Goal: Book appointment/travel/reservation

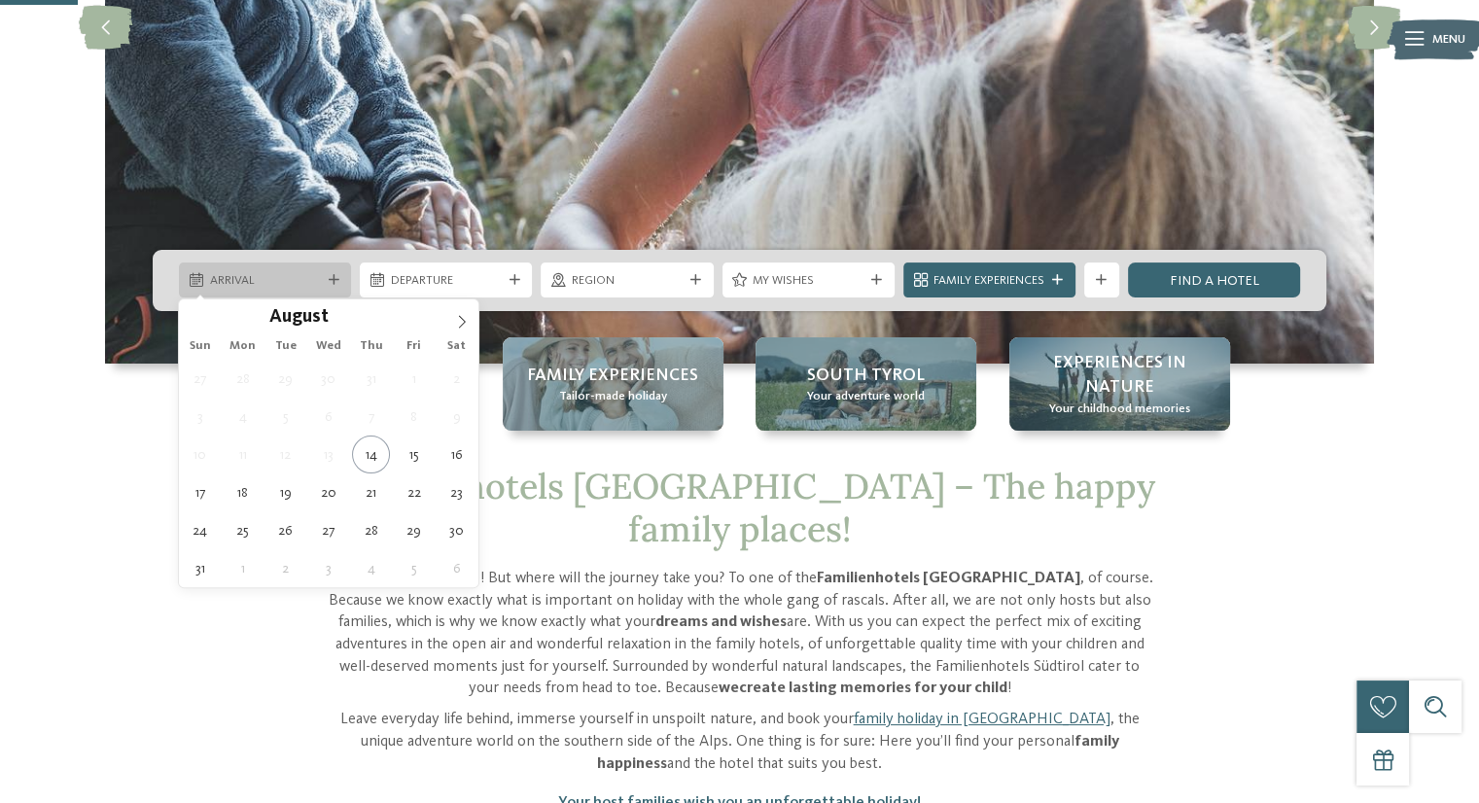
click at [336, 275] on icon at bounding box center [334, 280] width 11 height 11
click at [461, 323] on icon at bounding box center [462, 322] width 14 height 14
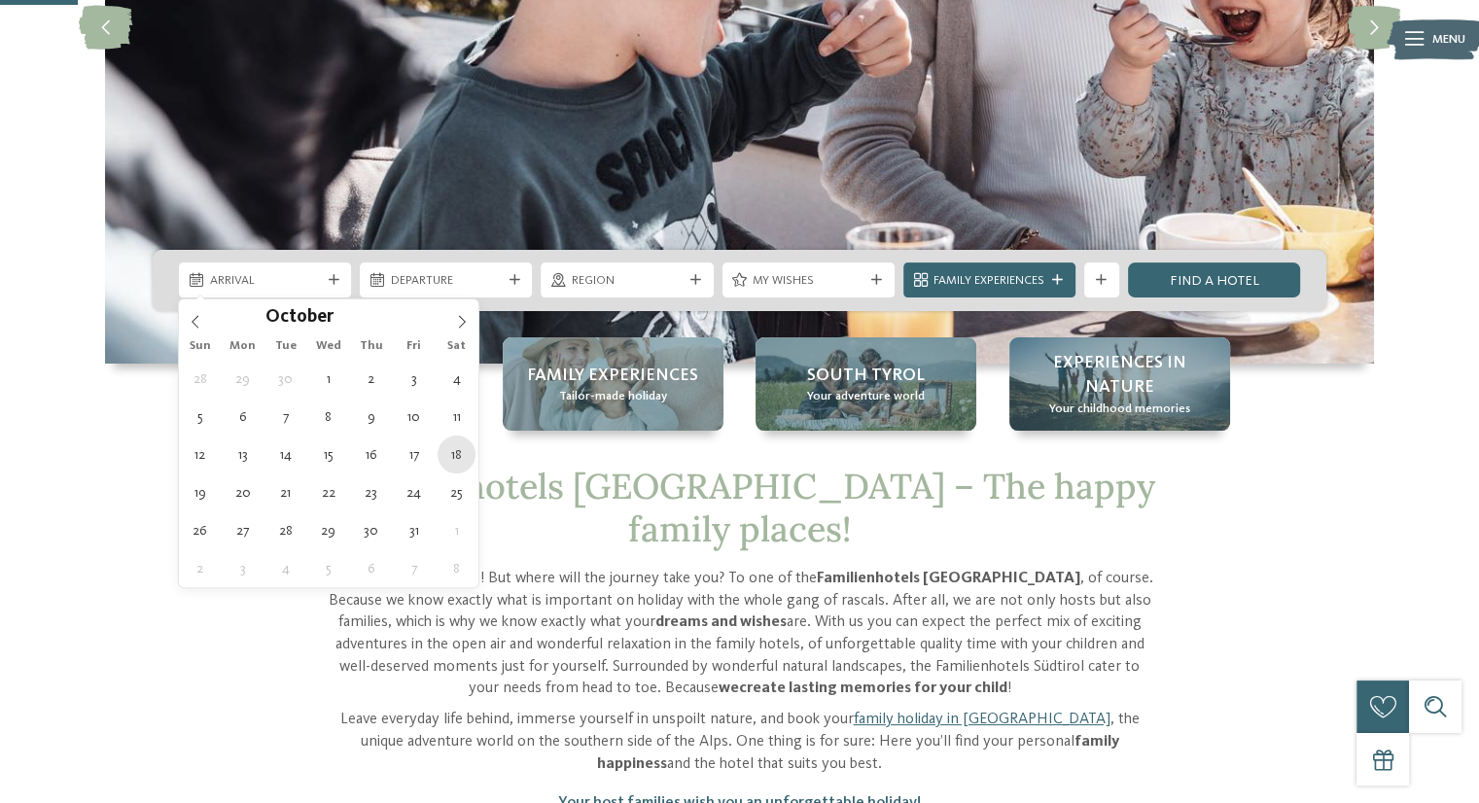
type div "[DATE]"
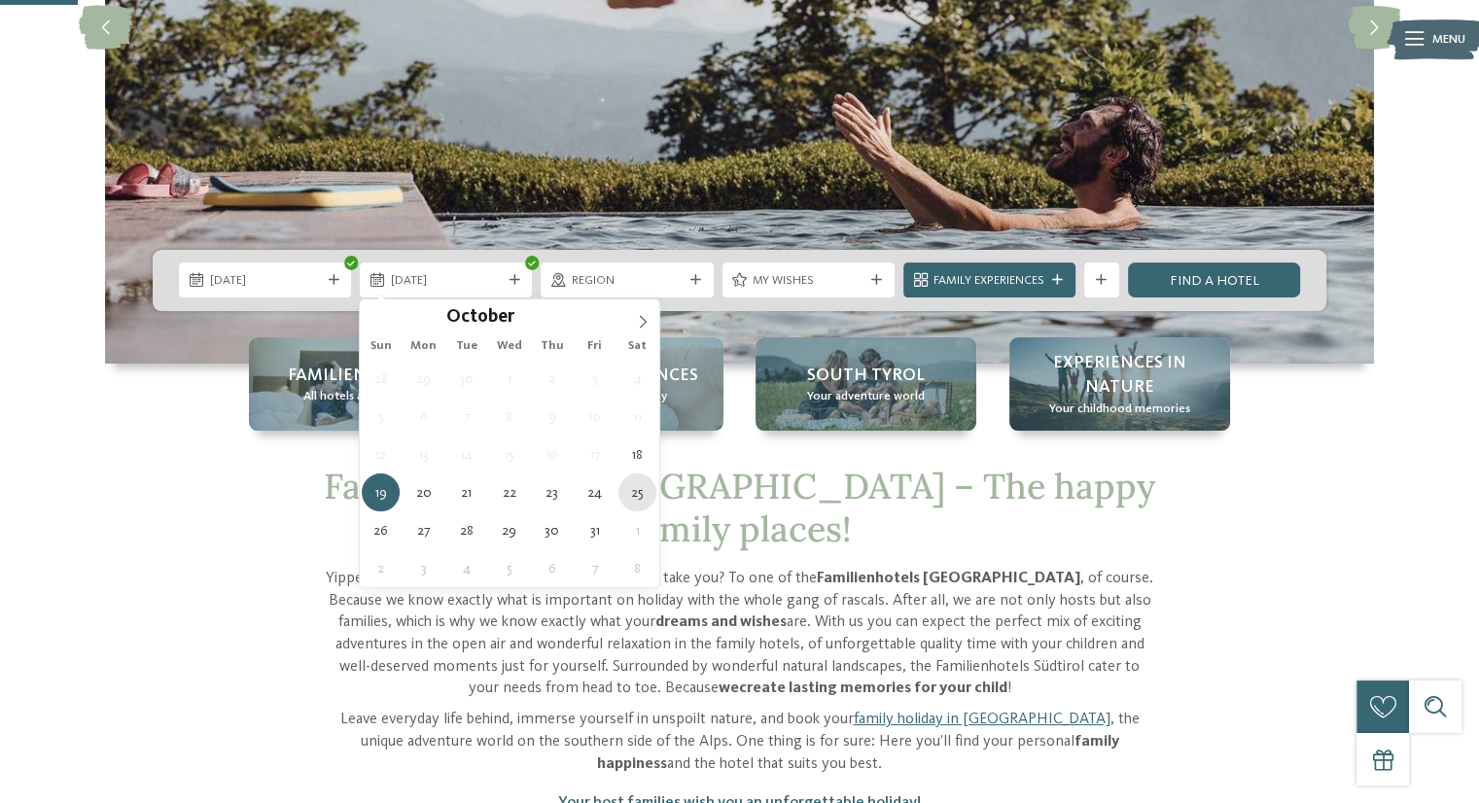
type div "[DATE]"
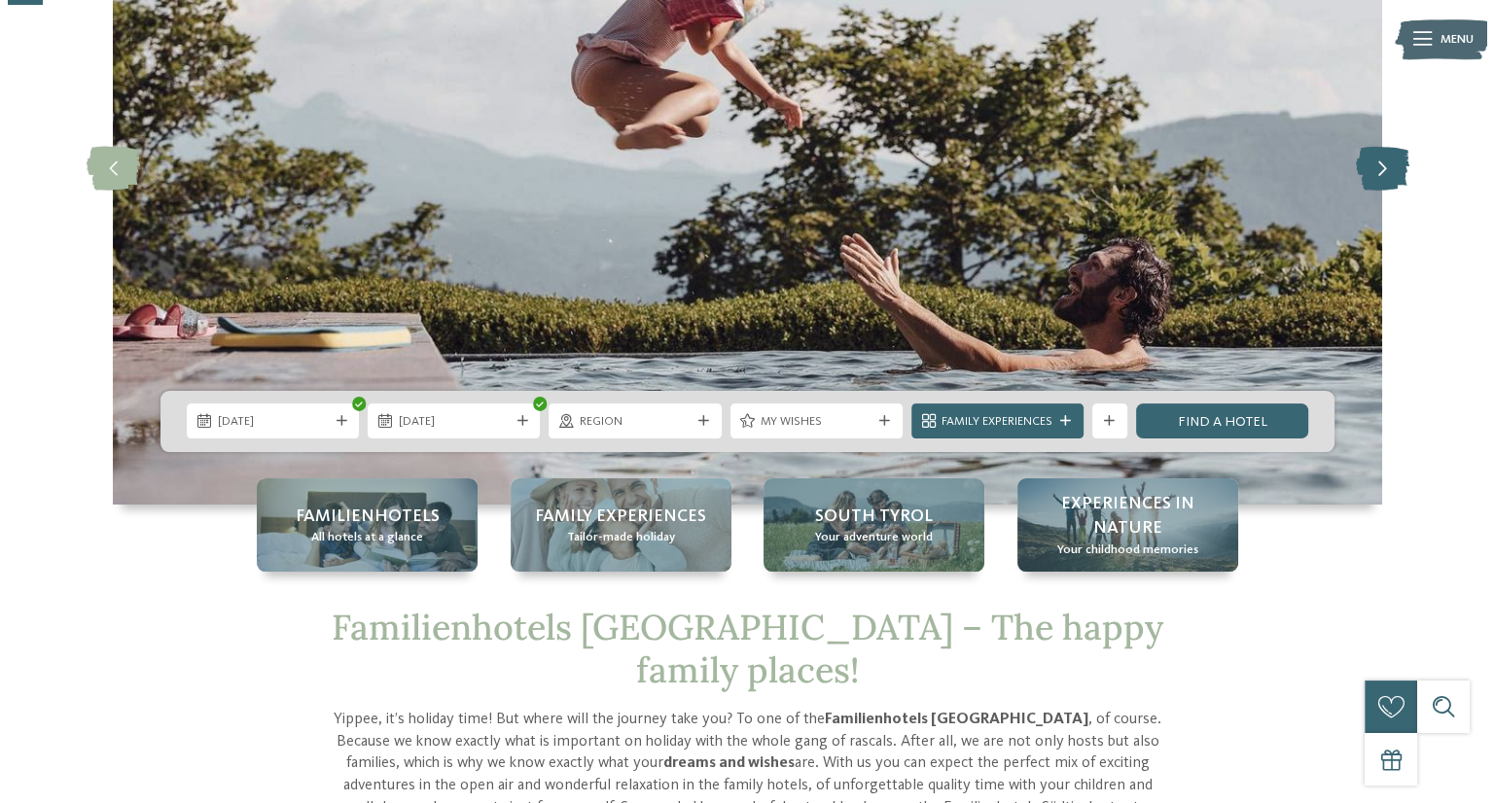
scroll to position [259, 0]
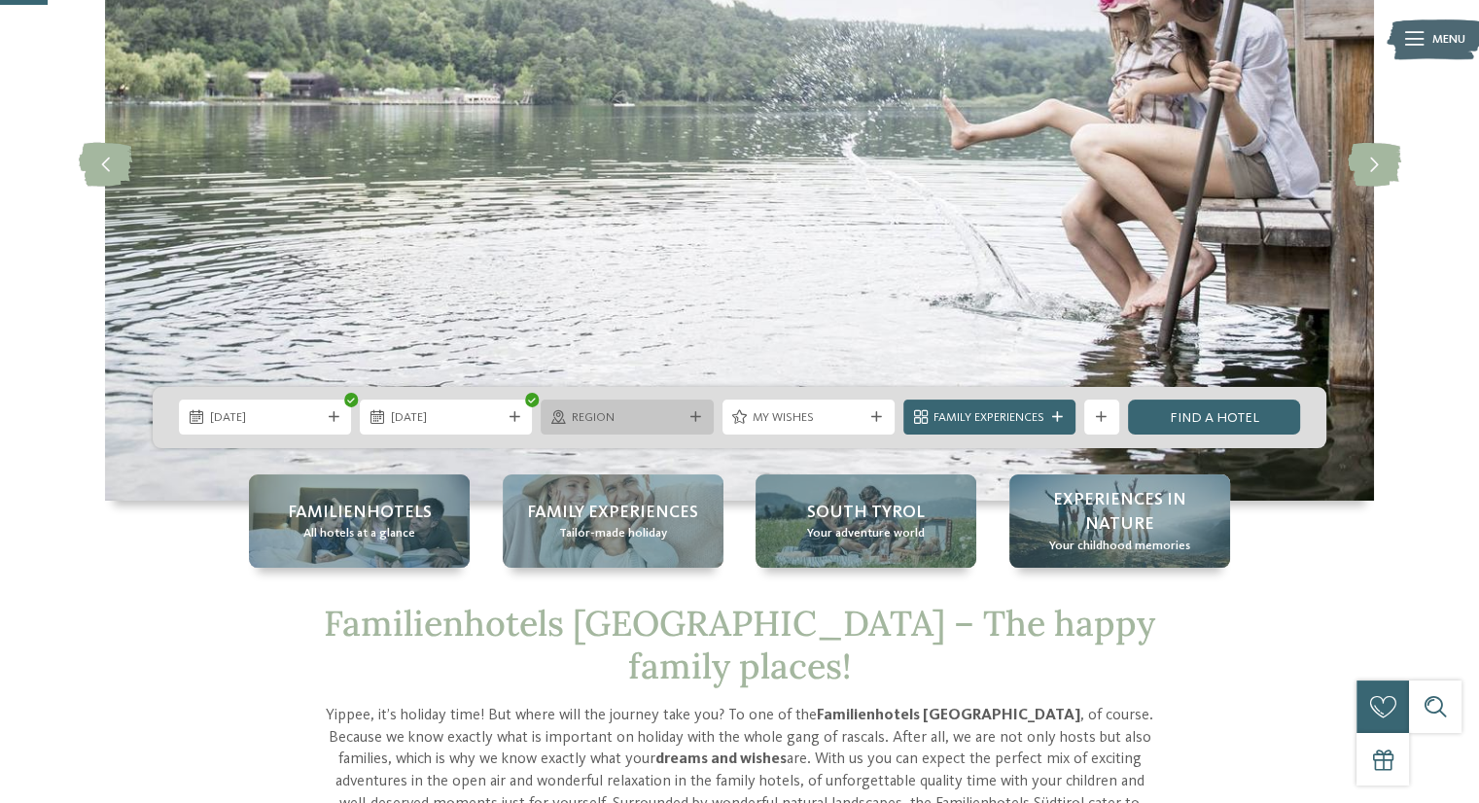
click at [696, 420] on icon at bounding box center [696, 417] width 11 height 11
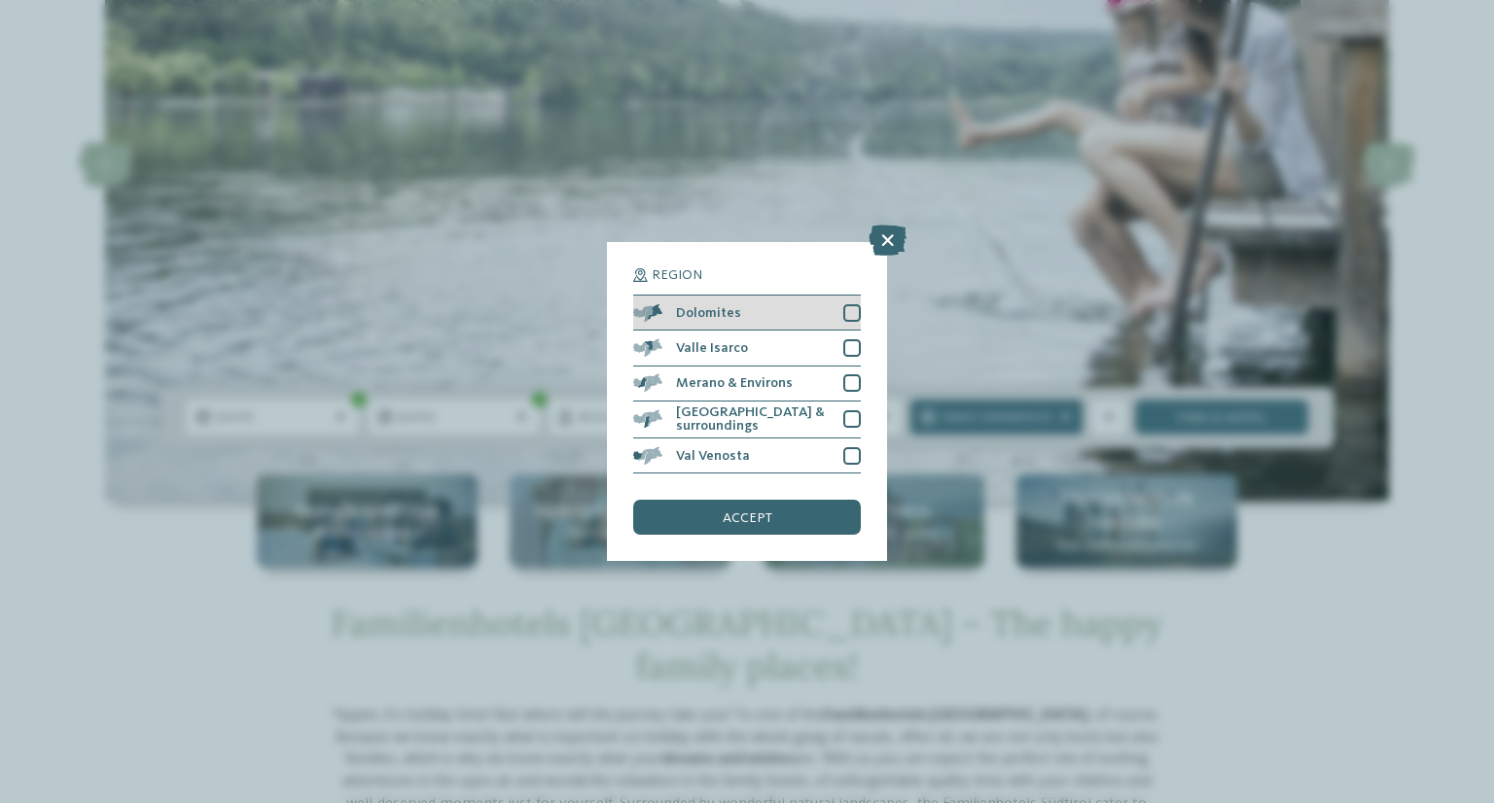
click at [856, 316] on div at bounding box center [852, 313] width 18 height 18
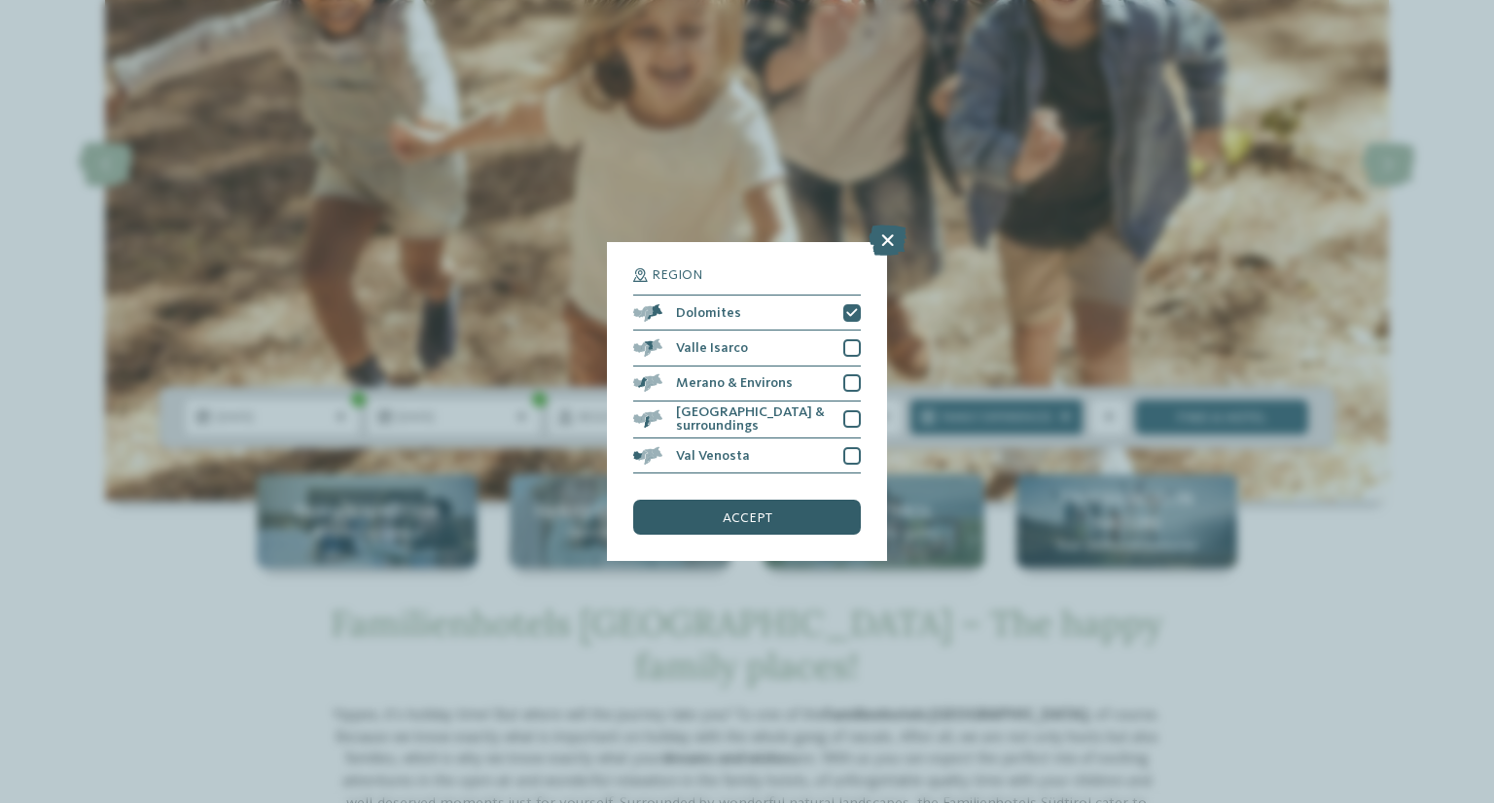
click at [760, 519] on span "accept" at bounding box center [748, 519] width 50 height 14
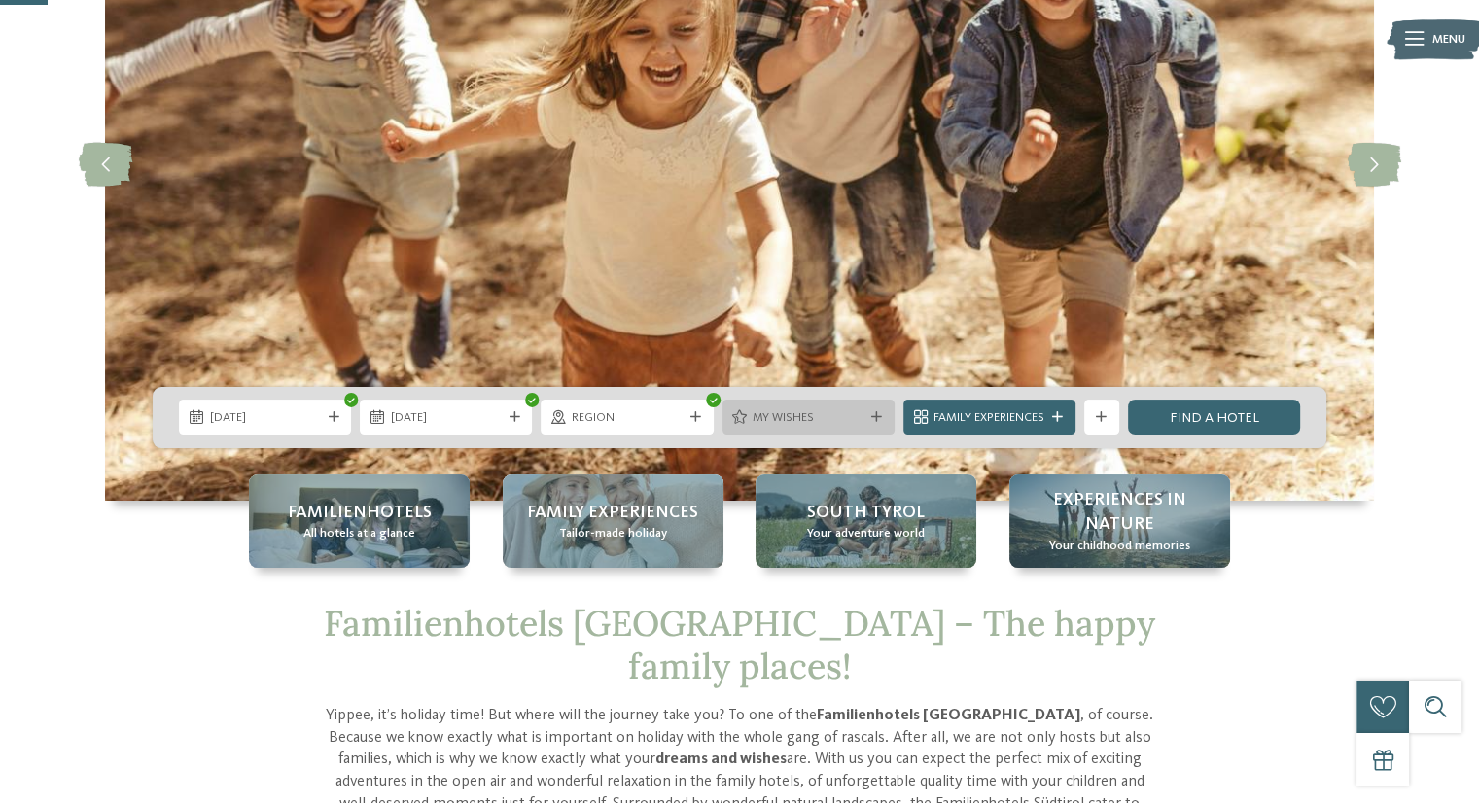
click at [875, 417] on icon at bounding box center [876, 417] width 11 height 11
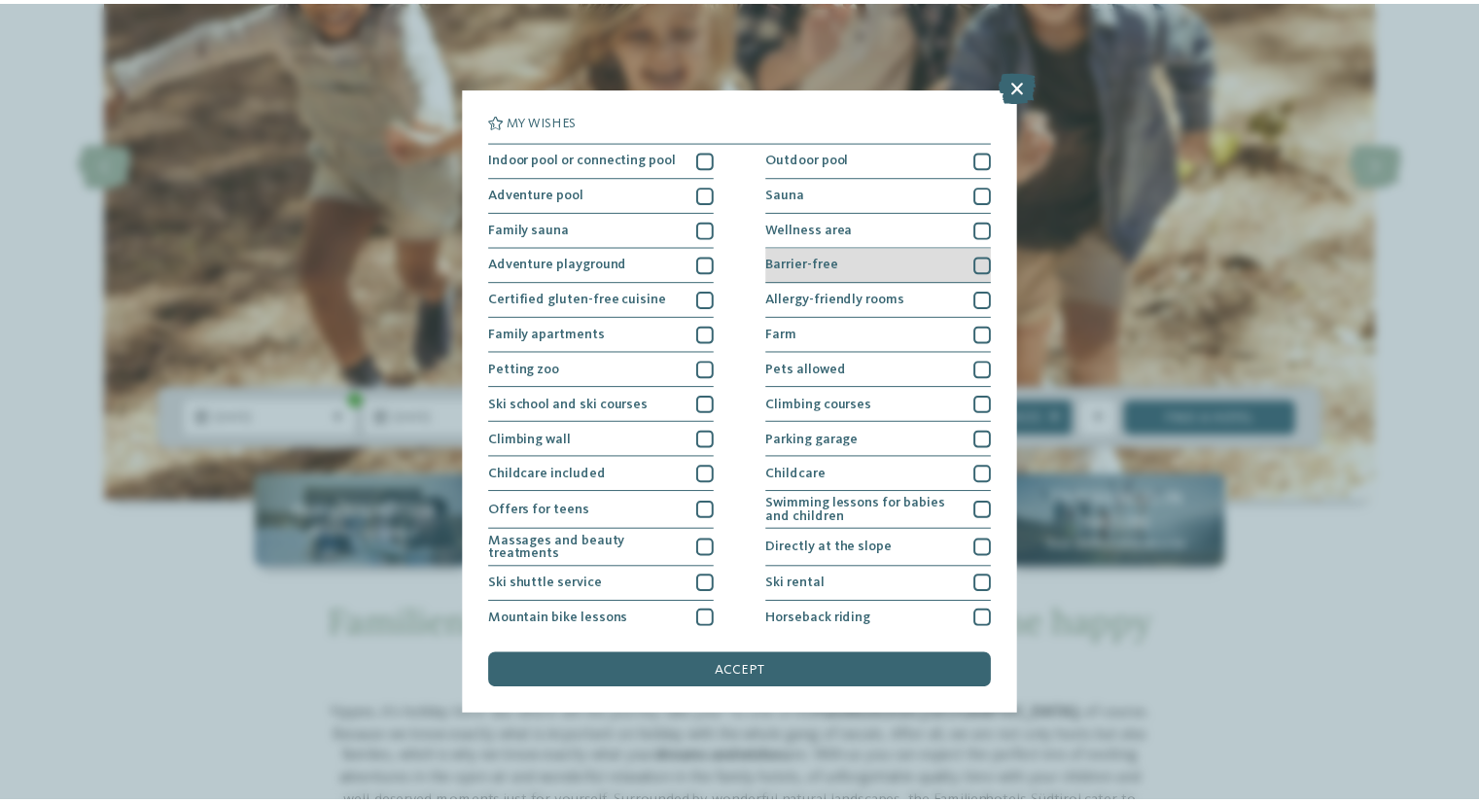
scroll to position [114, 0]
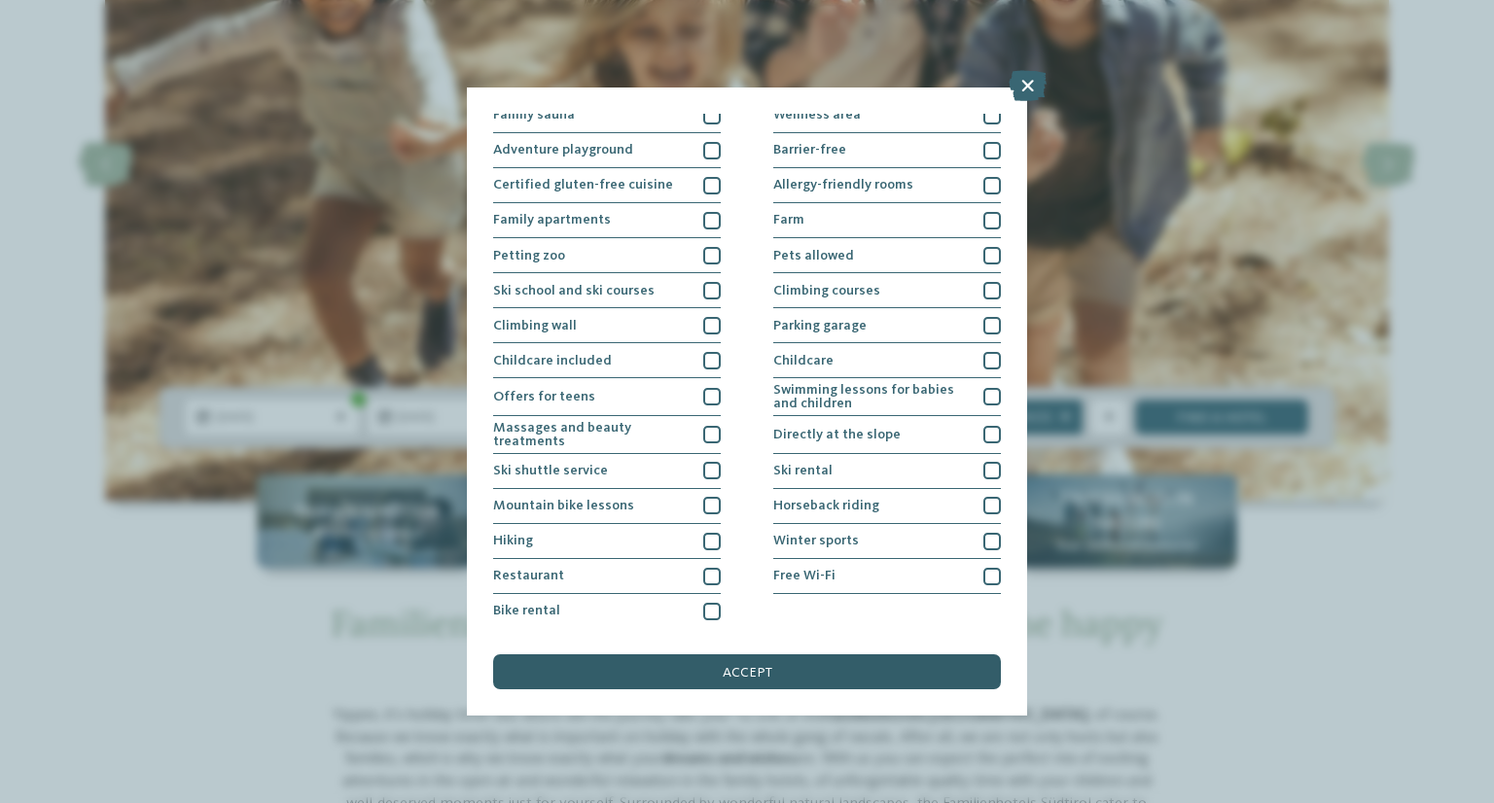
click at [768, 674] on span "accept" at bounding box center [748, 673] width 50 height 14
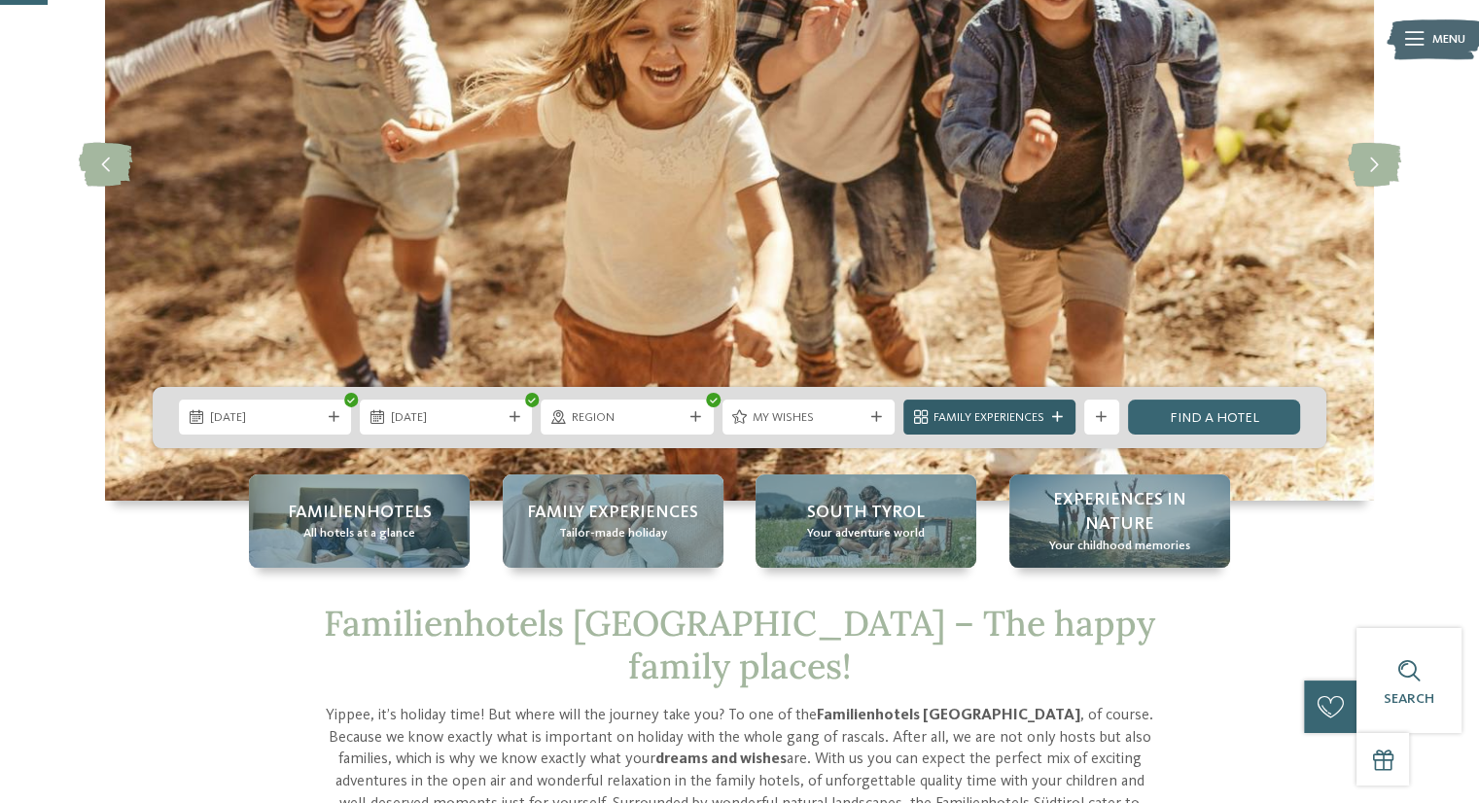
click at [1057, 412] on icon at bounding box center [1057, 417] width 11 height 11
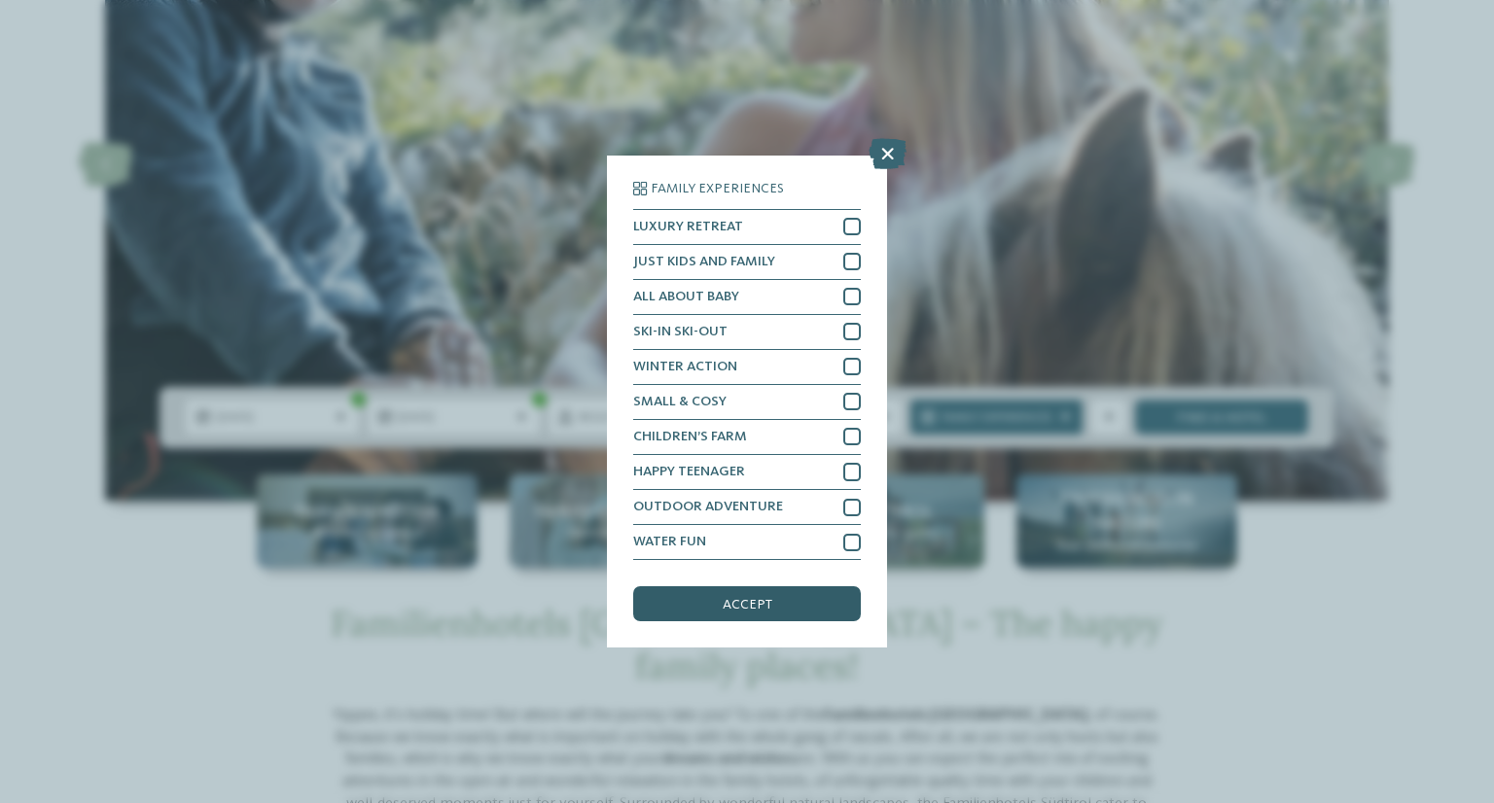
click at [777, 606] on div "accept" at bounding box center [747, 603] width 228 height 35
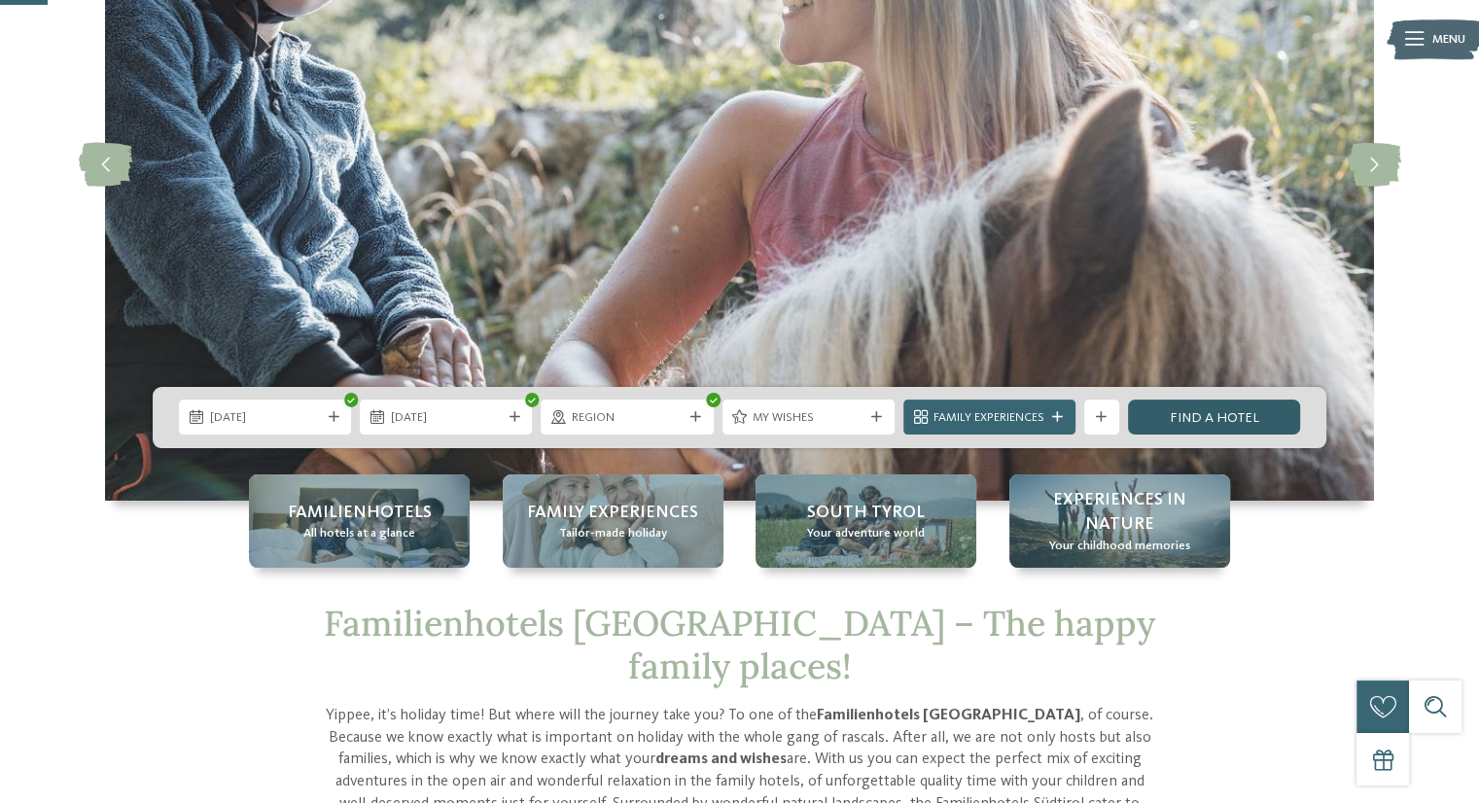
click at [1191, 424] on link "Find a hotel" at bounding box center [1214, 417] width 172 height 35
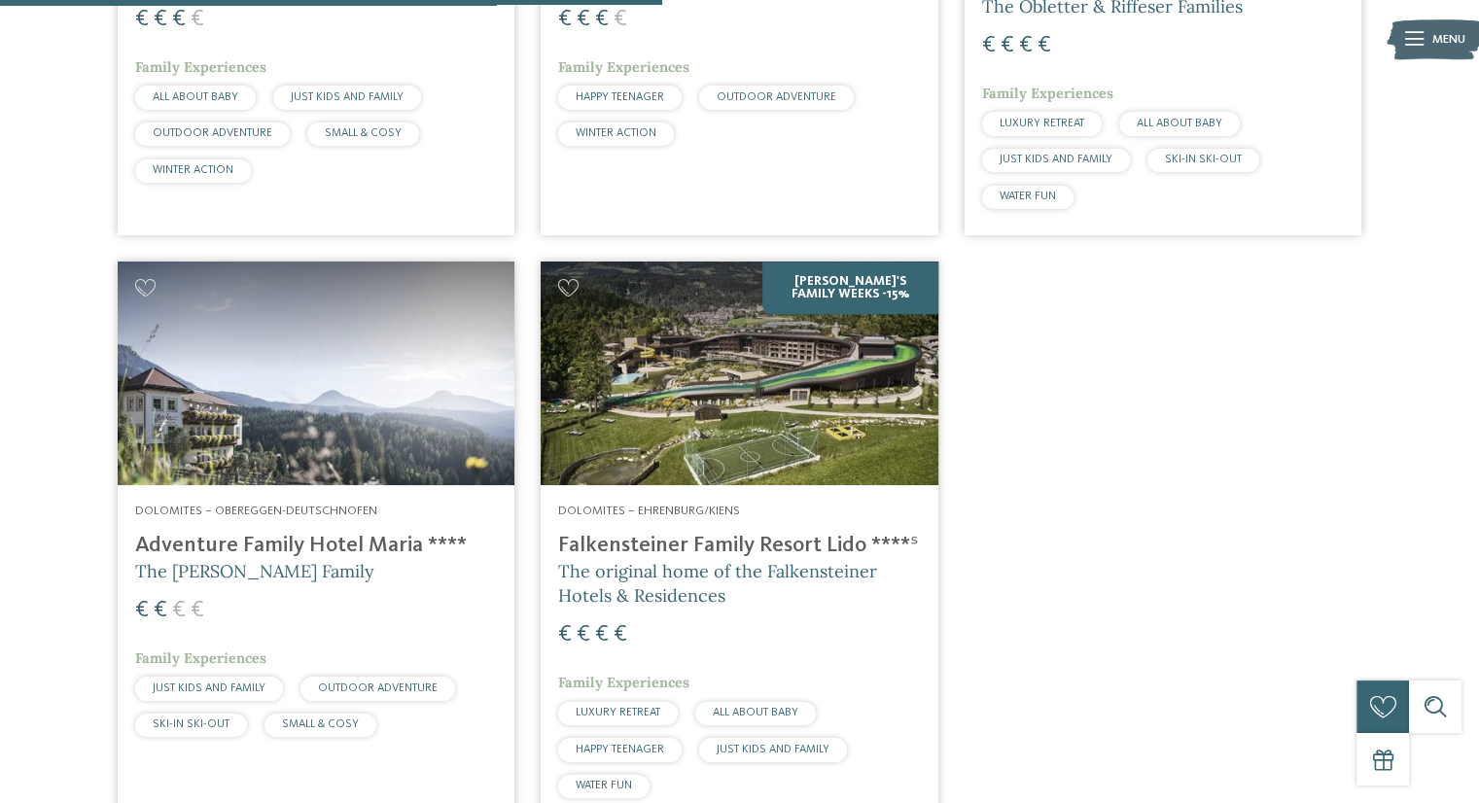
scroll to position [1014, 0]
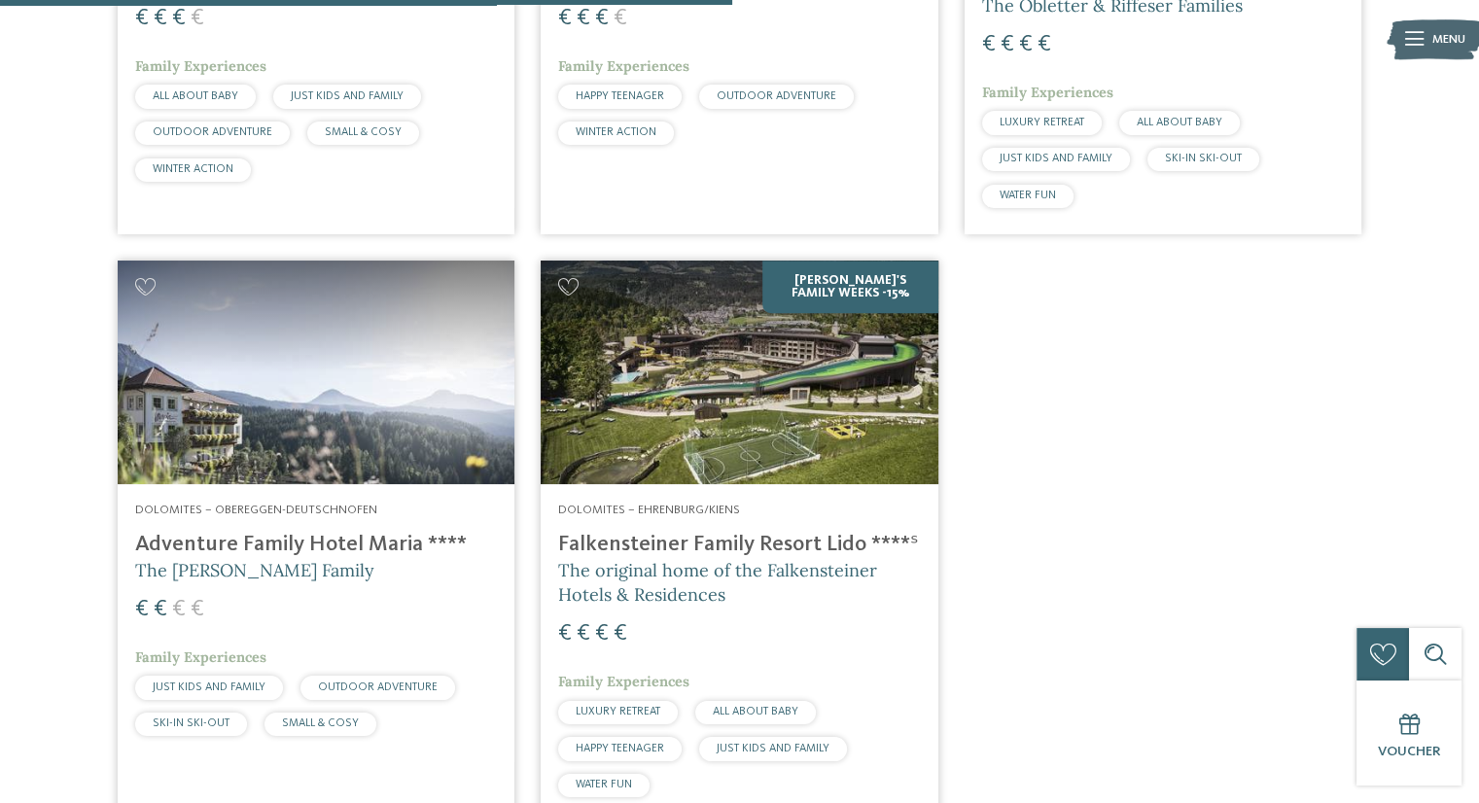
click at [686, 532] on h4 "Falkensteiner Family Resort Lido ****ˢ" at bounding box center [739, 545] width 362 height 26
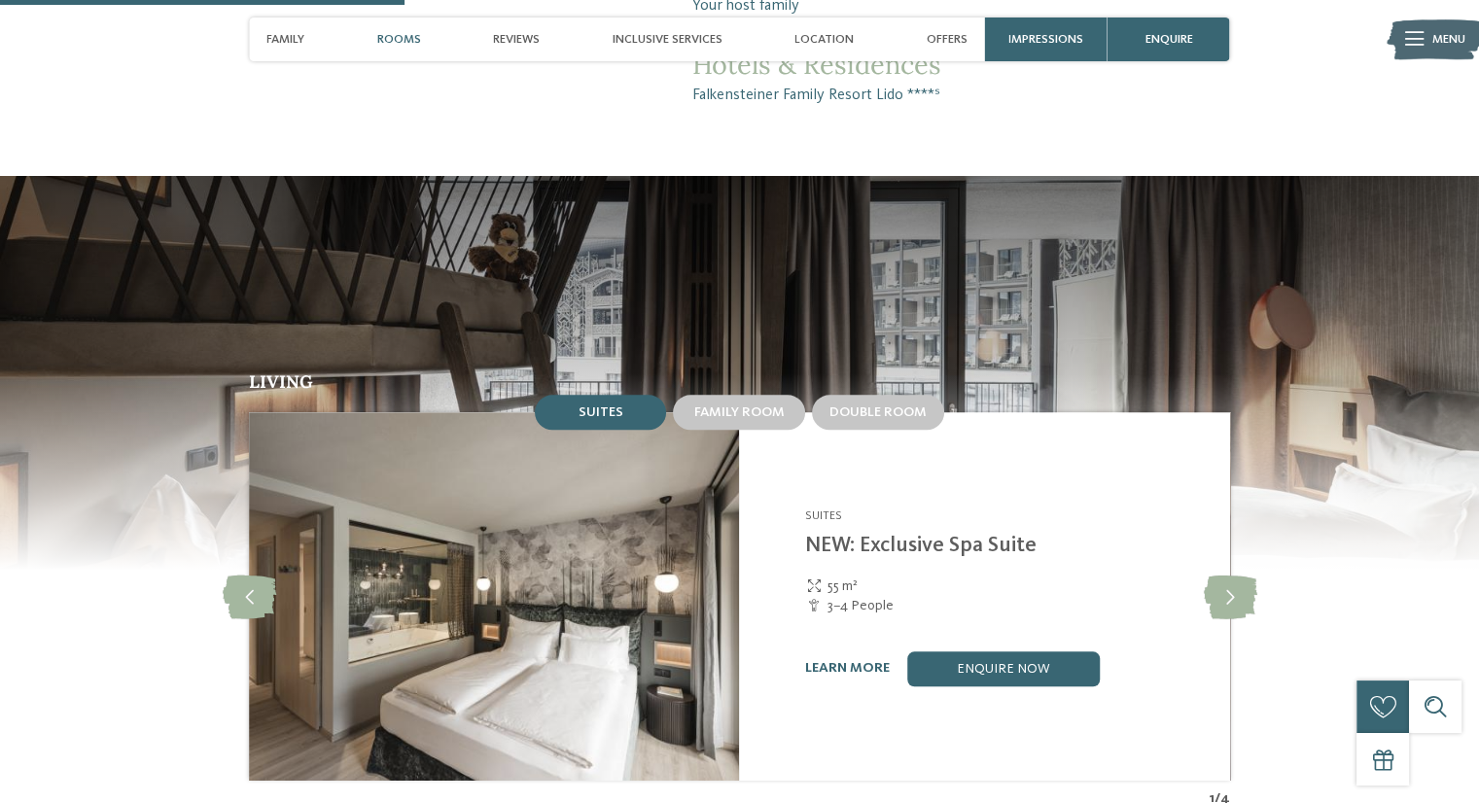
scroll to position [1731, 0]
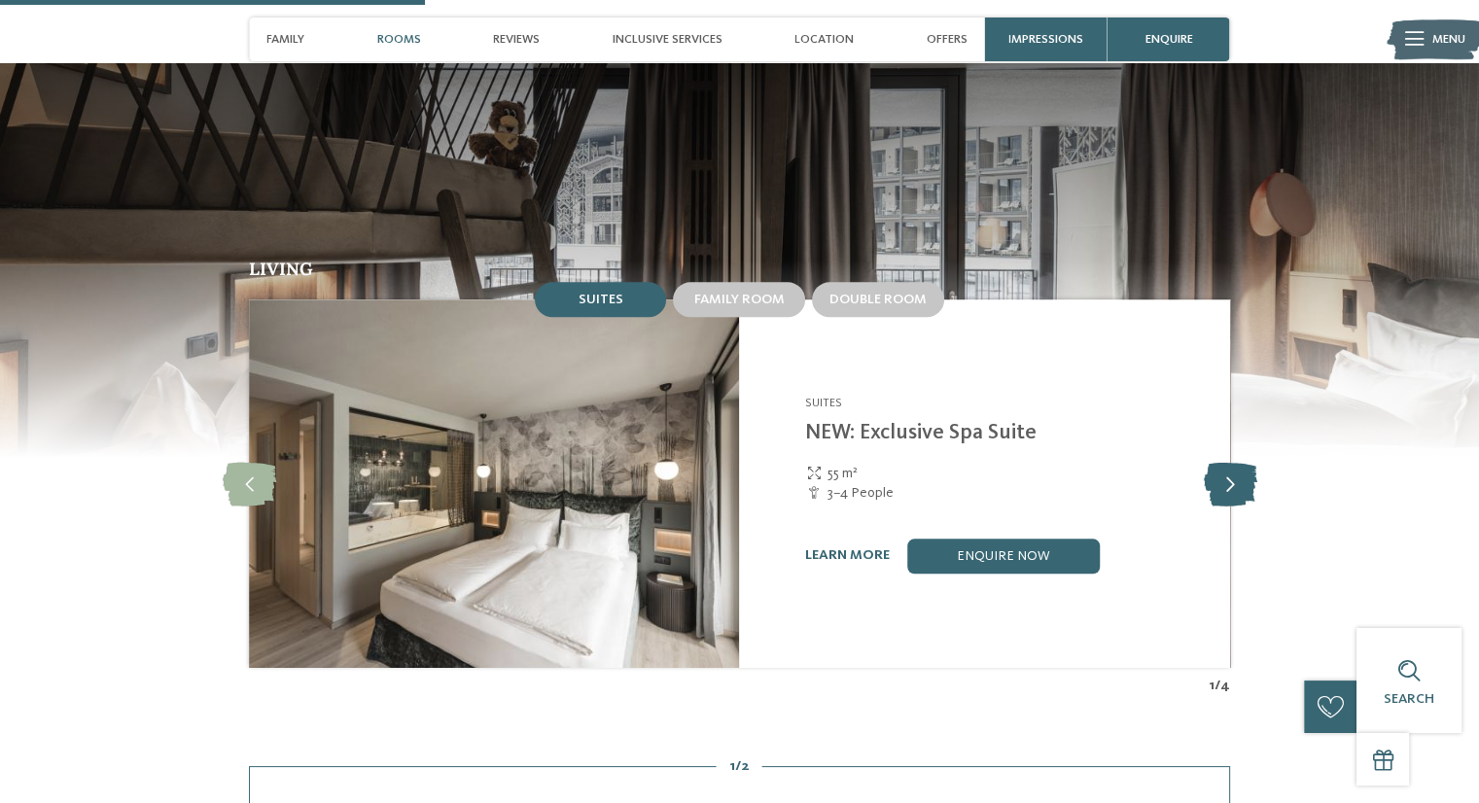
click at [1236, 468] on icon at bounding box center [1229, 484] width 53 height 44
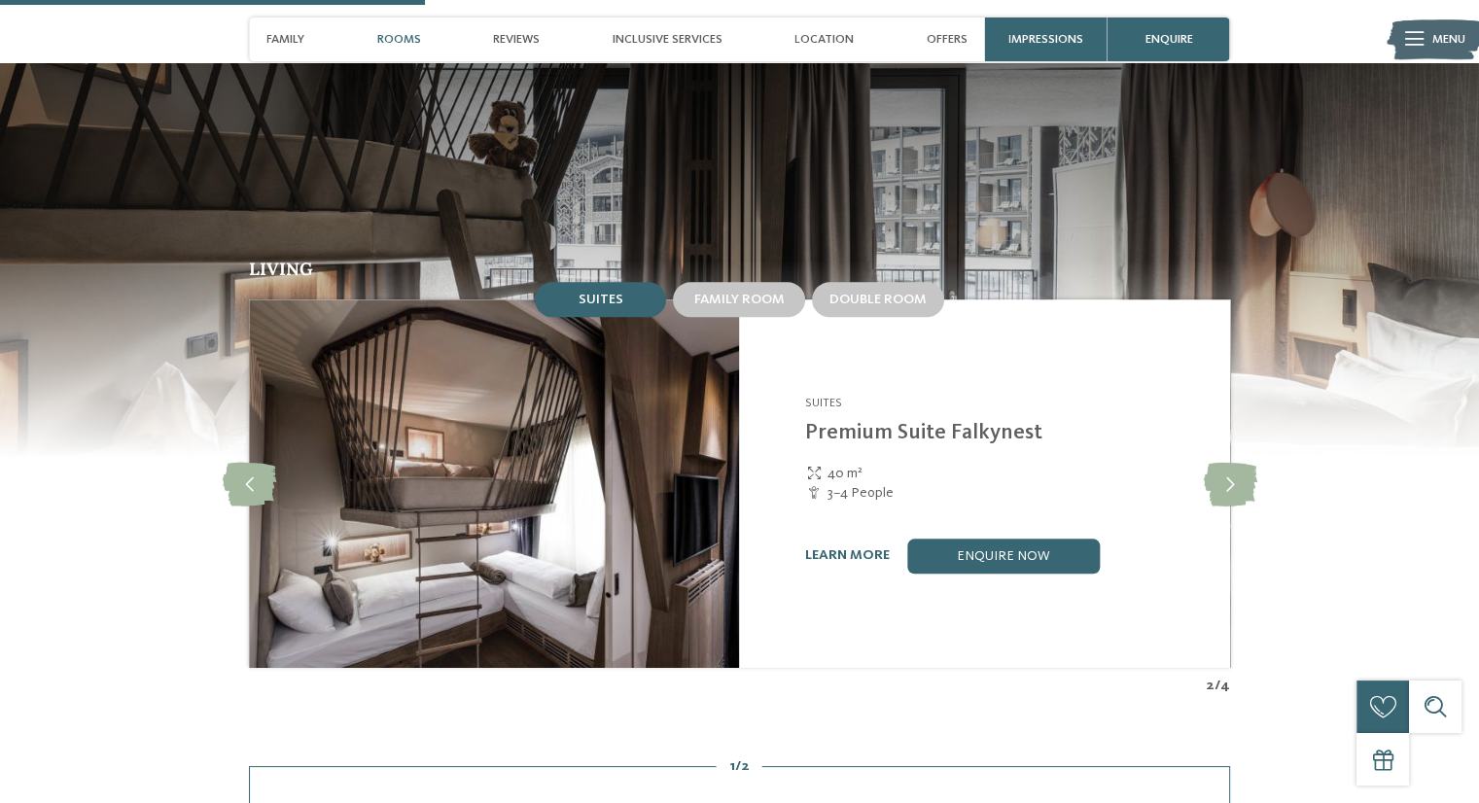
drag, startPoint x: 1236, startPoint y: 468, endPoint x: 1174, endPoint y: 554, distance: 106.6
click at [1174, 554] on div "learn more enquire now" at bounding box center [1006, 556] width 403 height 35
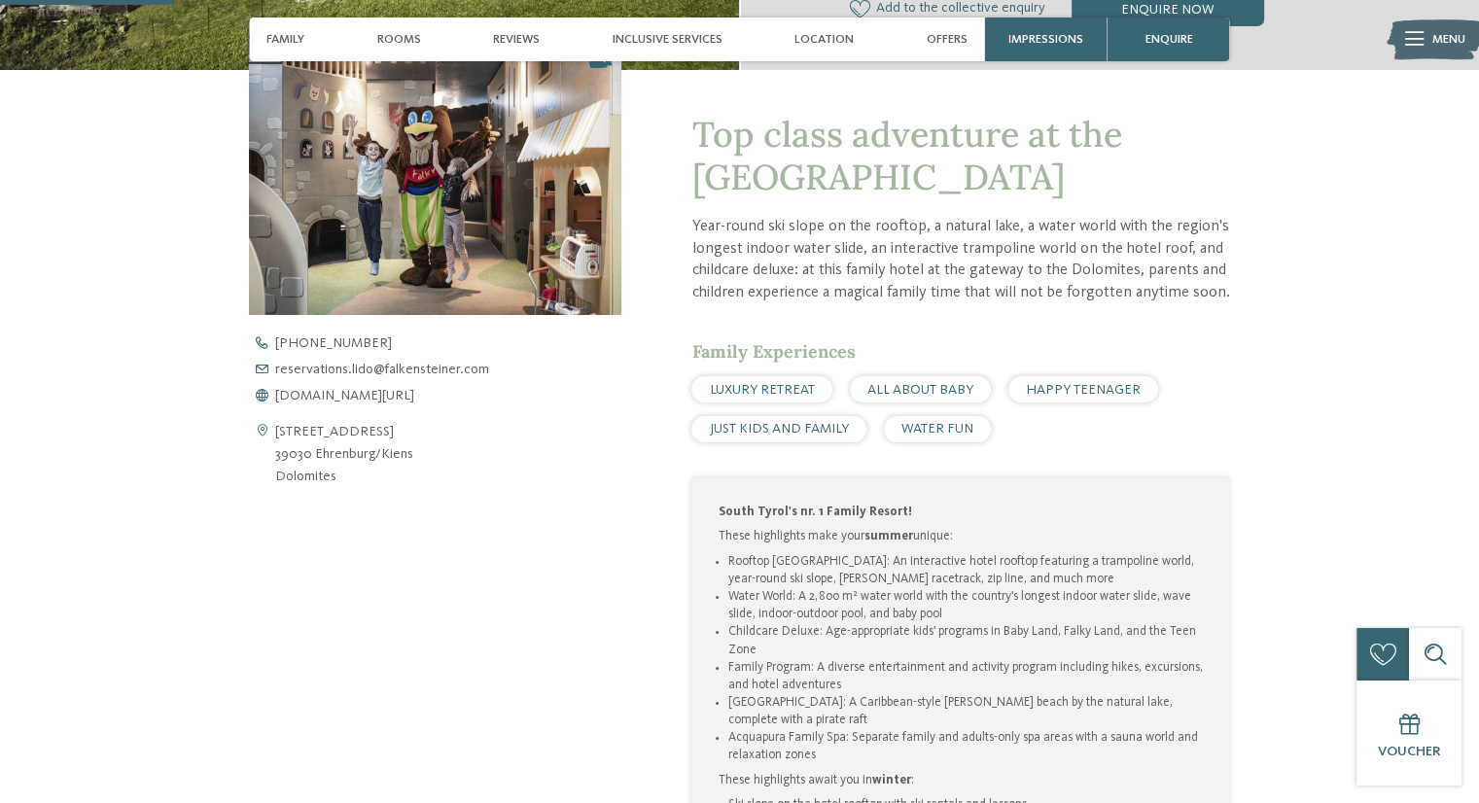
scroll to position [558, 0]
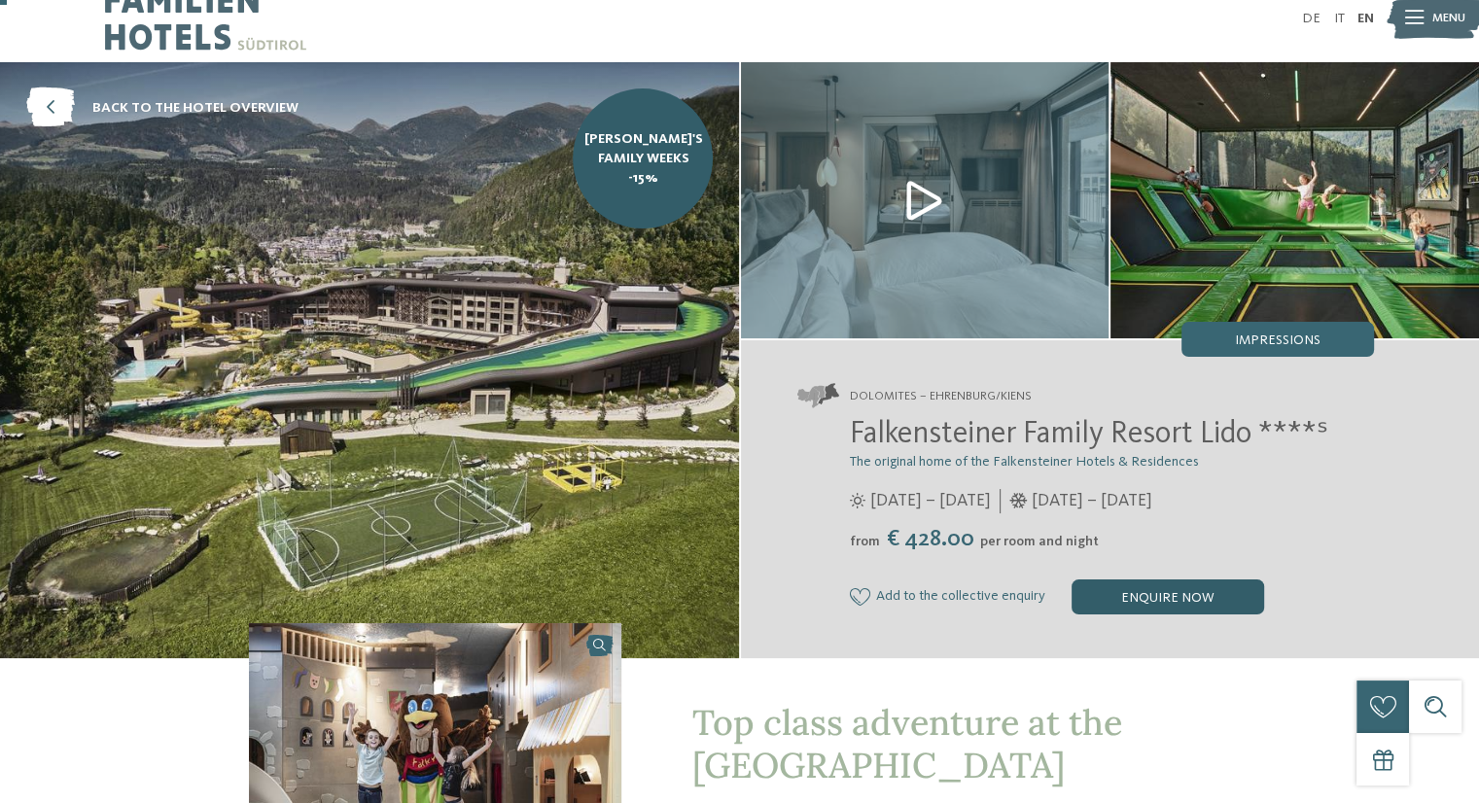
click at [1157, 598] on div "enquire now" at bounding box center [1168, 597] width 193 height 35
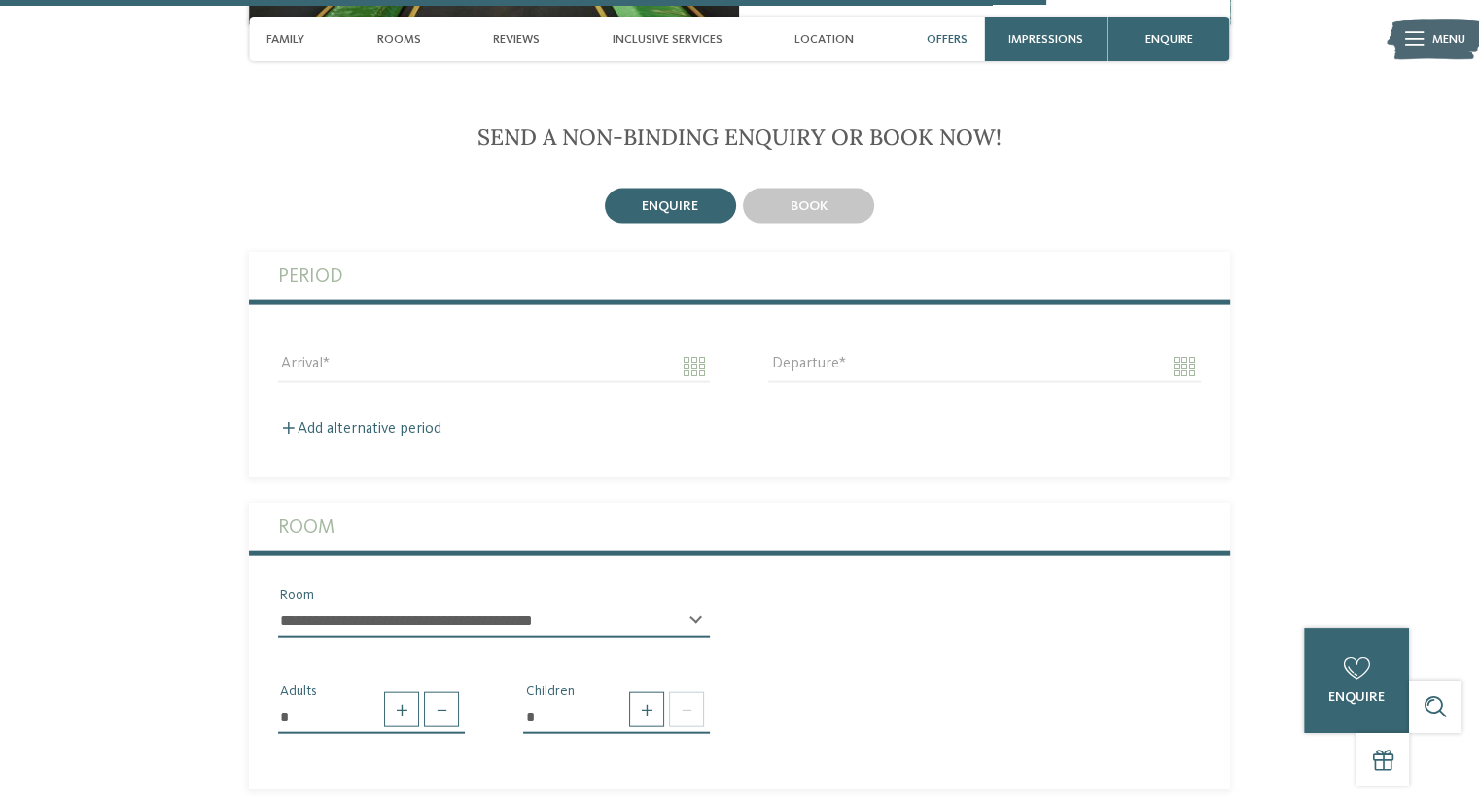
scroll to position [4291, 0]
click at [713, 349] on div "Arrival" at bounding box center [494, 365] width 490 height 70
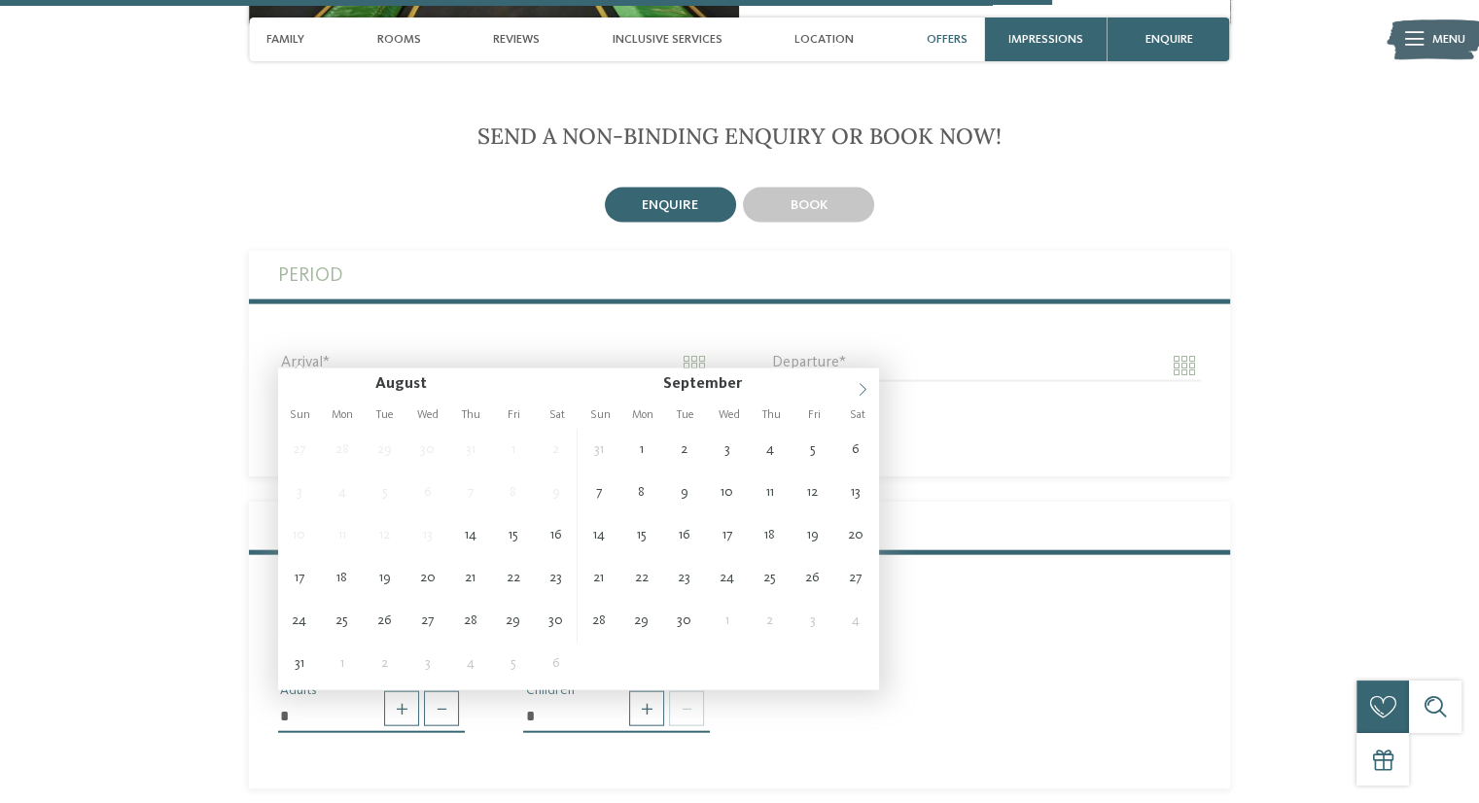
click at [856, 394] on icon at bounding box center [863, 390] width 14 height 14
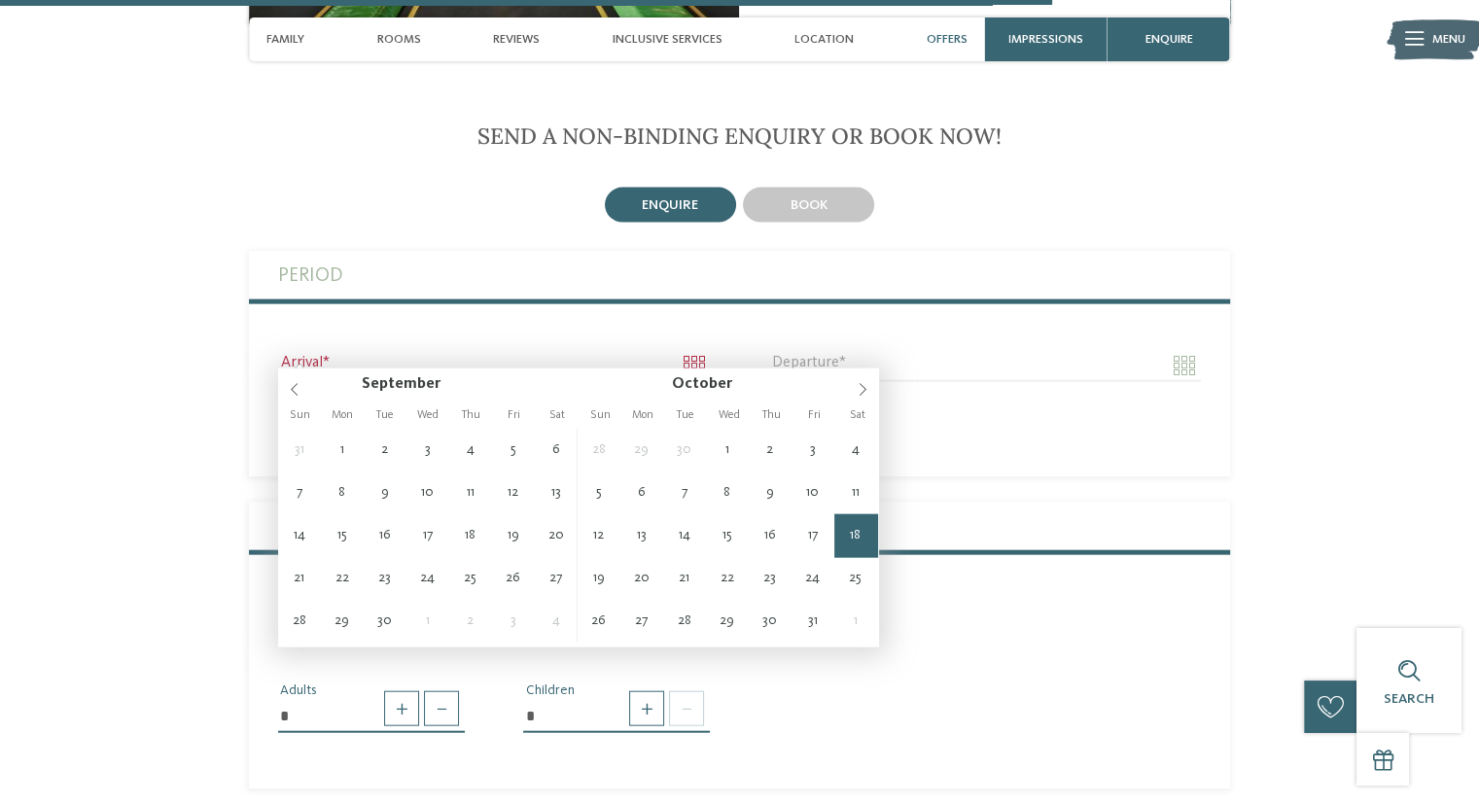
type input "**********"
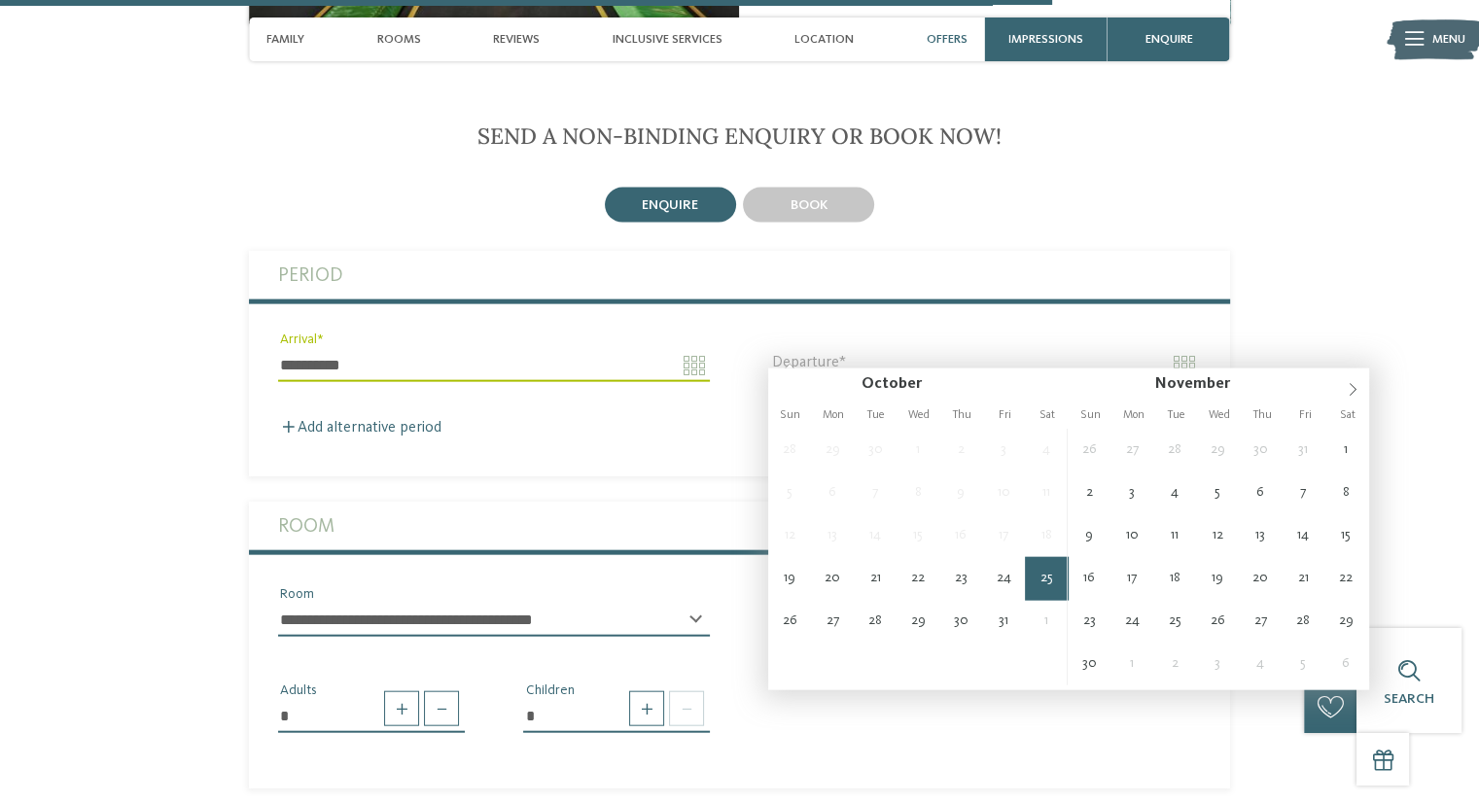
type input "**********"
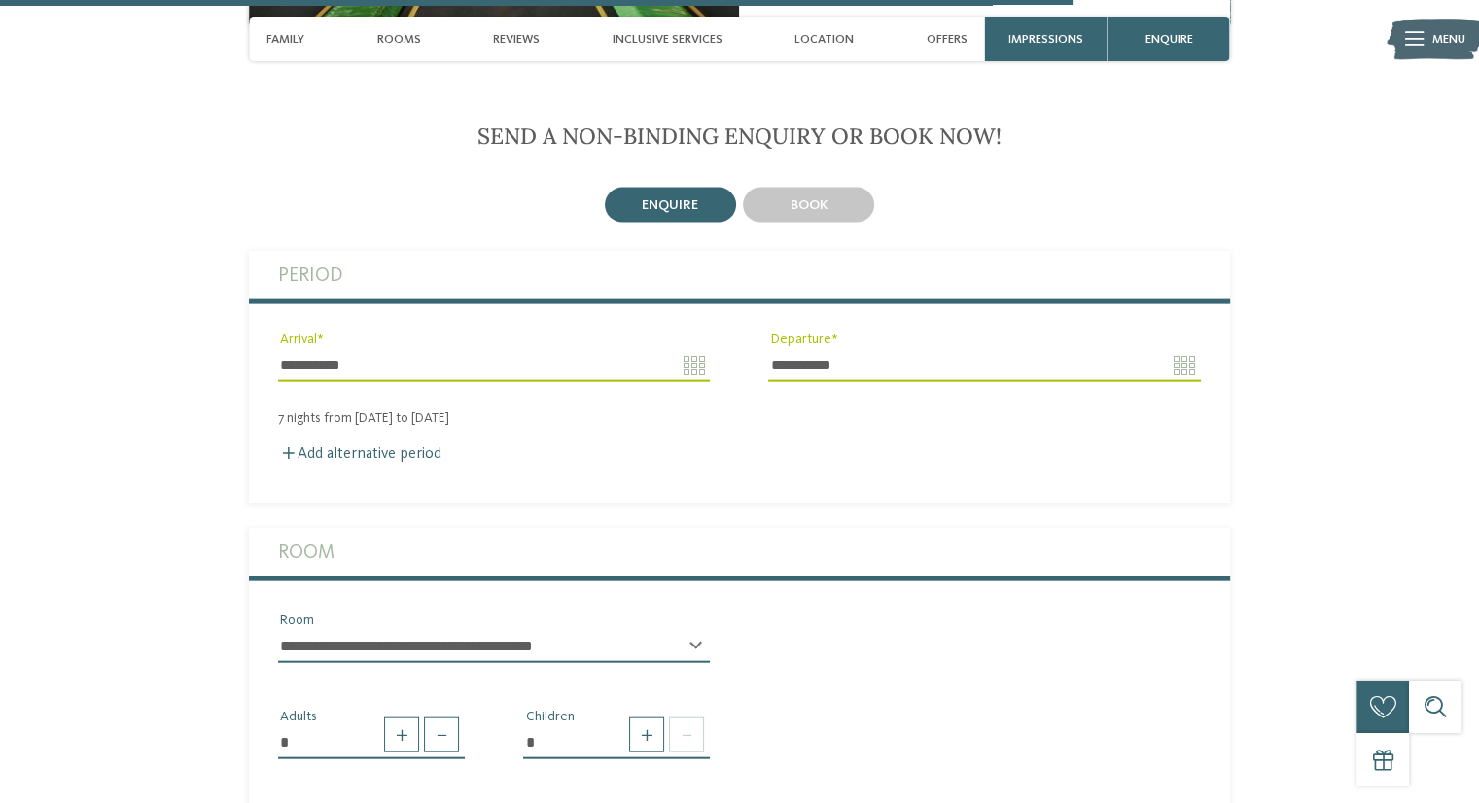
scroll to position [4509, 0]
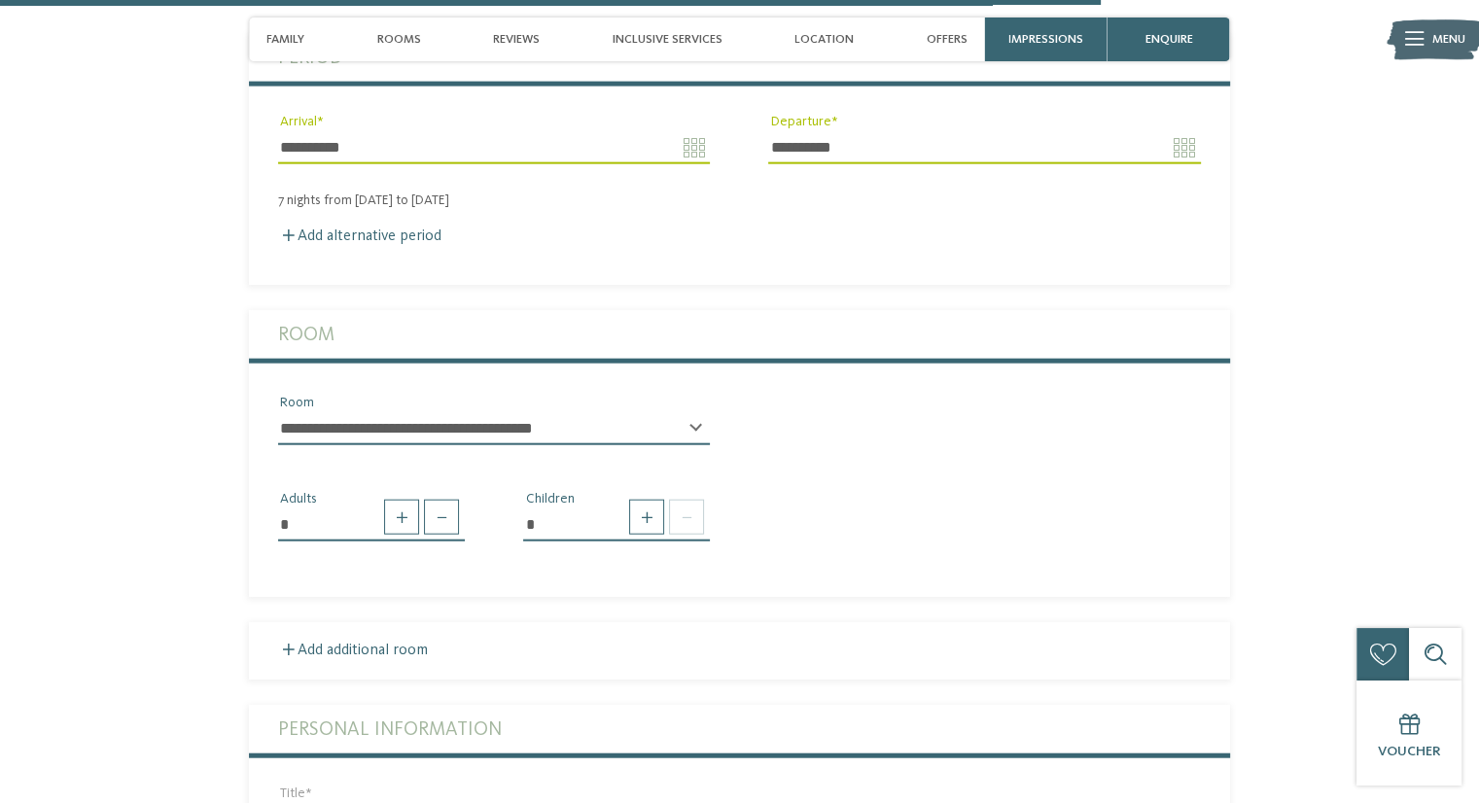
click at [694, 412] on div "**********" at bounding box center [494, 436] width 432 height 49
click at [672, 514] on span at bounding box center [686, 517] width 35 height 35
click at [648, 507] on span at bounding box center [646, 517] width 35 height 35
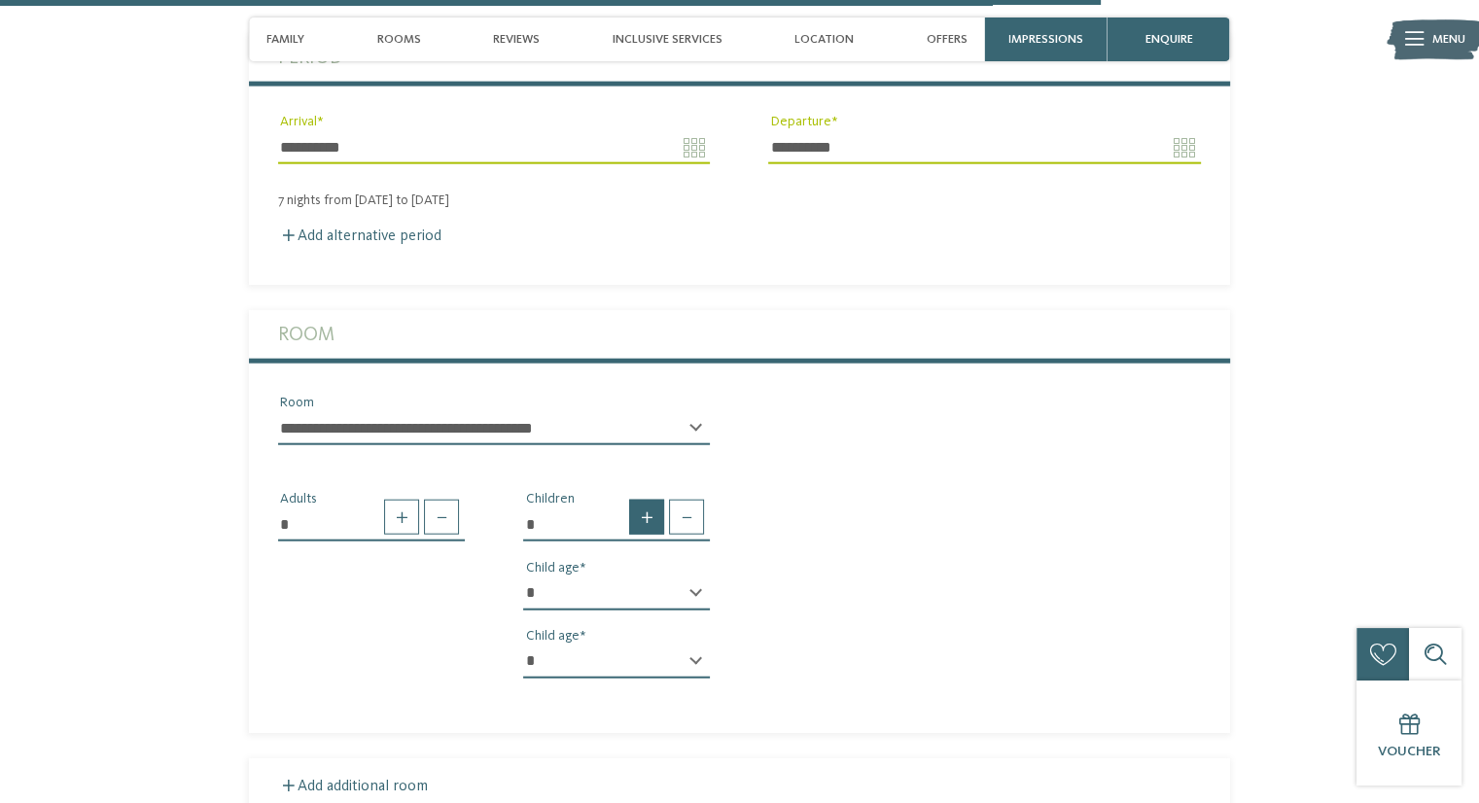
type input "*"
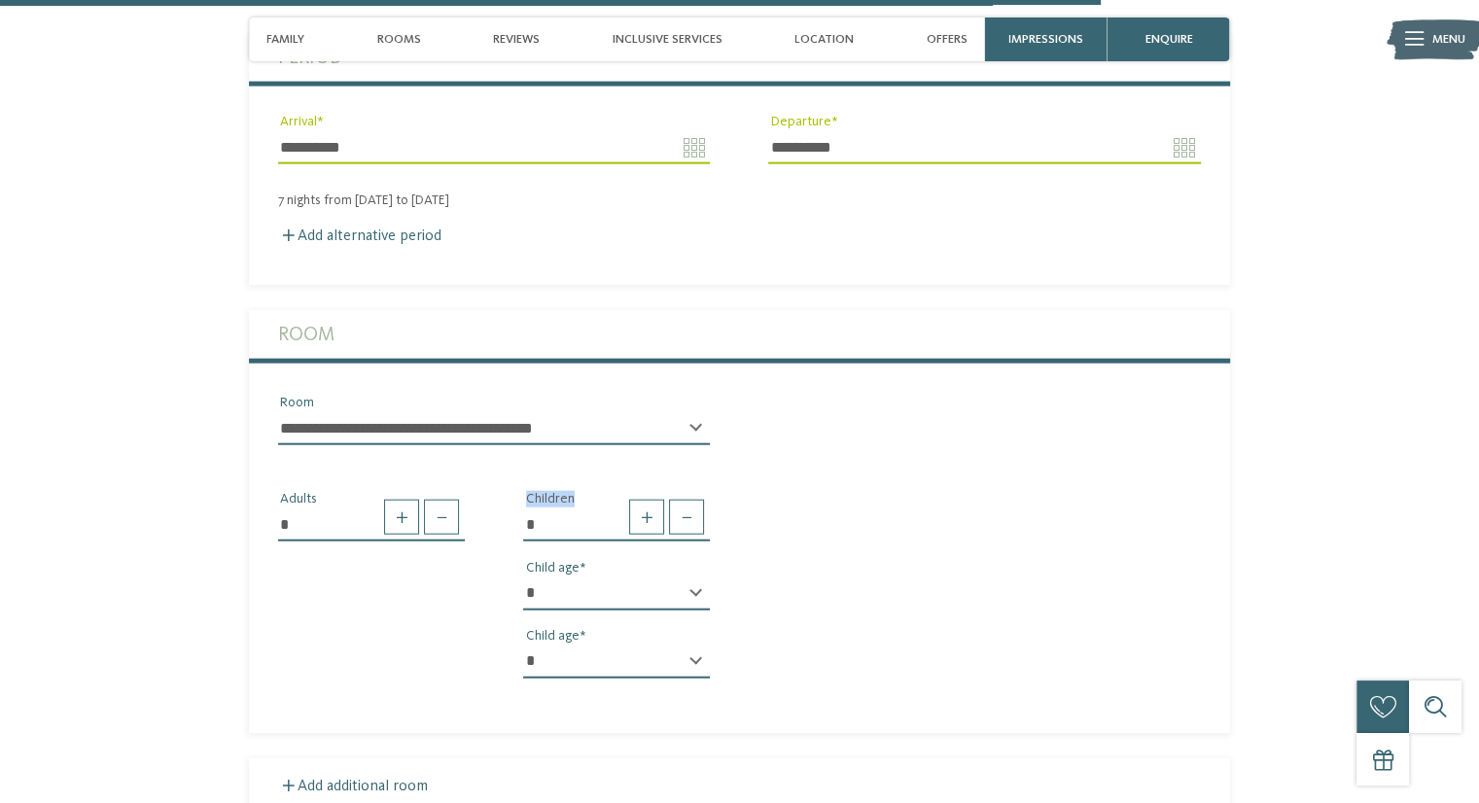
click at [688, 578] on select "* * * * * * * * * * * ** ** ** ** ** ** ** **" at bounding box center [616, 594] width 187 height 33
select select "*"
click at [523, 578] on select "* * * * * * * * * * * ** ** ** ** ** ** ** **" at bounding box center [616, 594] width 187 height 33
click at [696, 657] on select "* * * * * * * * * * * ** ** ** ** ** ** ** **" at bounding box center [616, 662] width 187 height 33
select select "*"
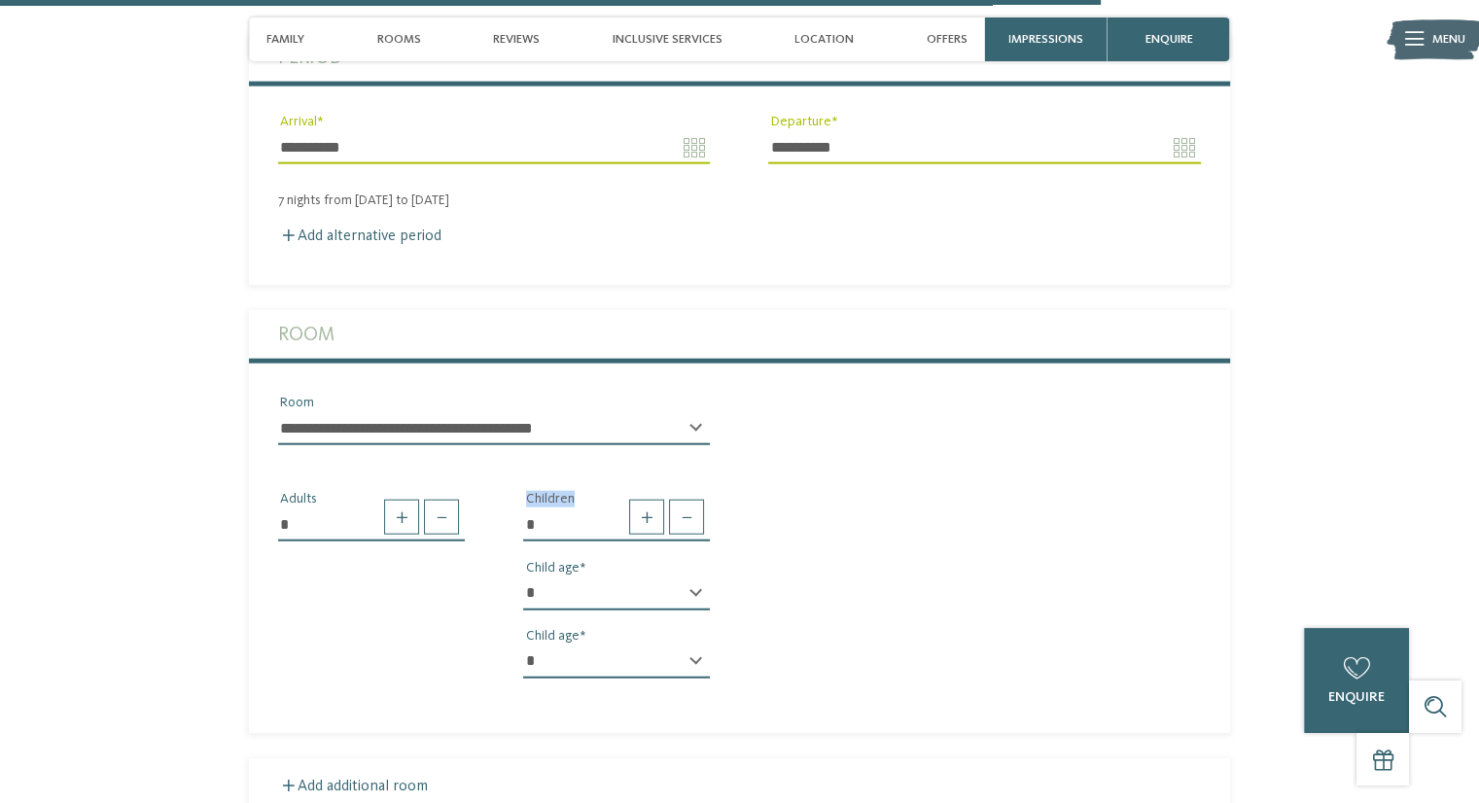
click at [523, 646] on select "* * * * * * * * * * * ** ** ** ** ** ** ** **" at bounding box center [616, 662] width 187 height 33
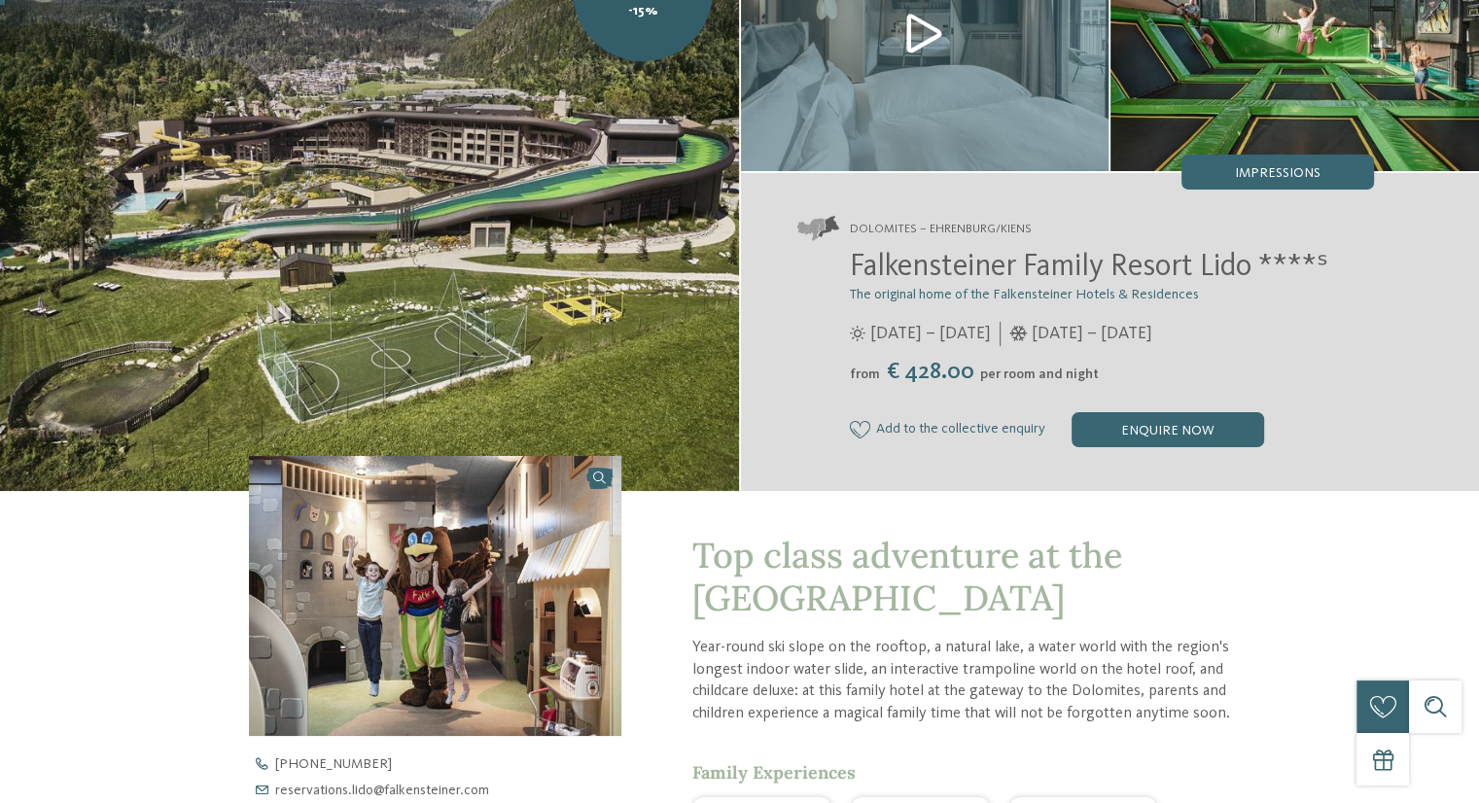
scroll to position [0, 0]
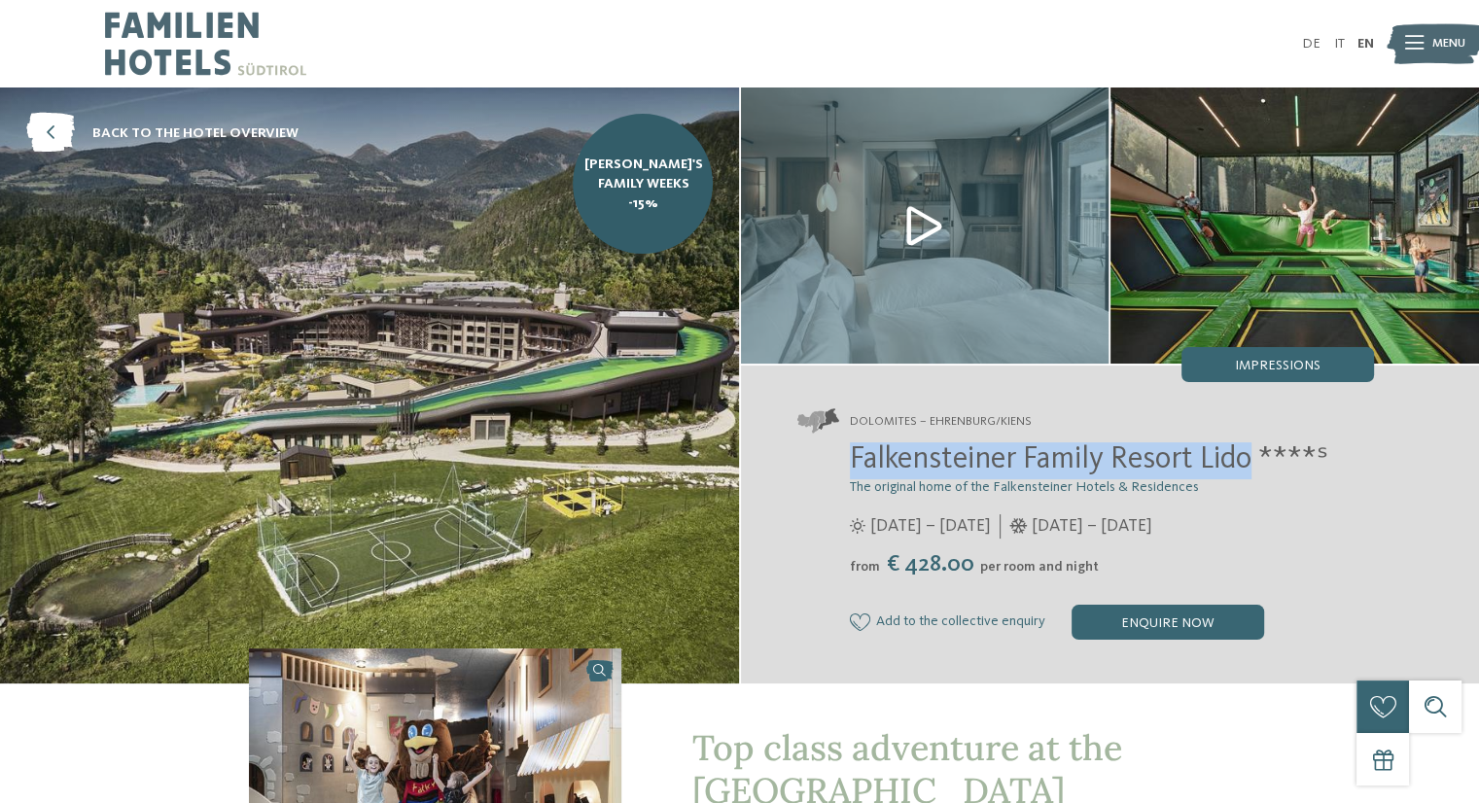
drag, startPoint x: 1258, startPoint y: 458, endPoint x: 777, endPoint y: 455, distance: 480.5
click at [777, 455] on div "Dolomites – Ehrenburg/Kiens Falkensteiner Family Resort Lido ****ˢ The original…" at bounding box center [1110, 525] width 739 height 318
copy span "Falkensteiner Family Resort Lido"
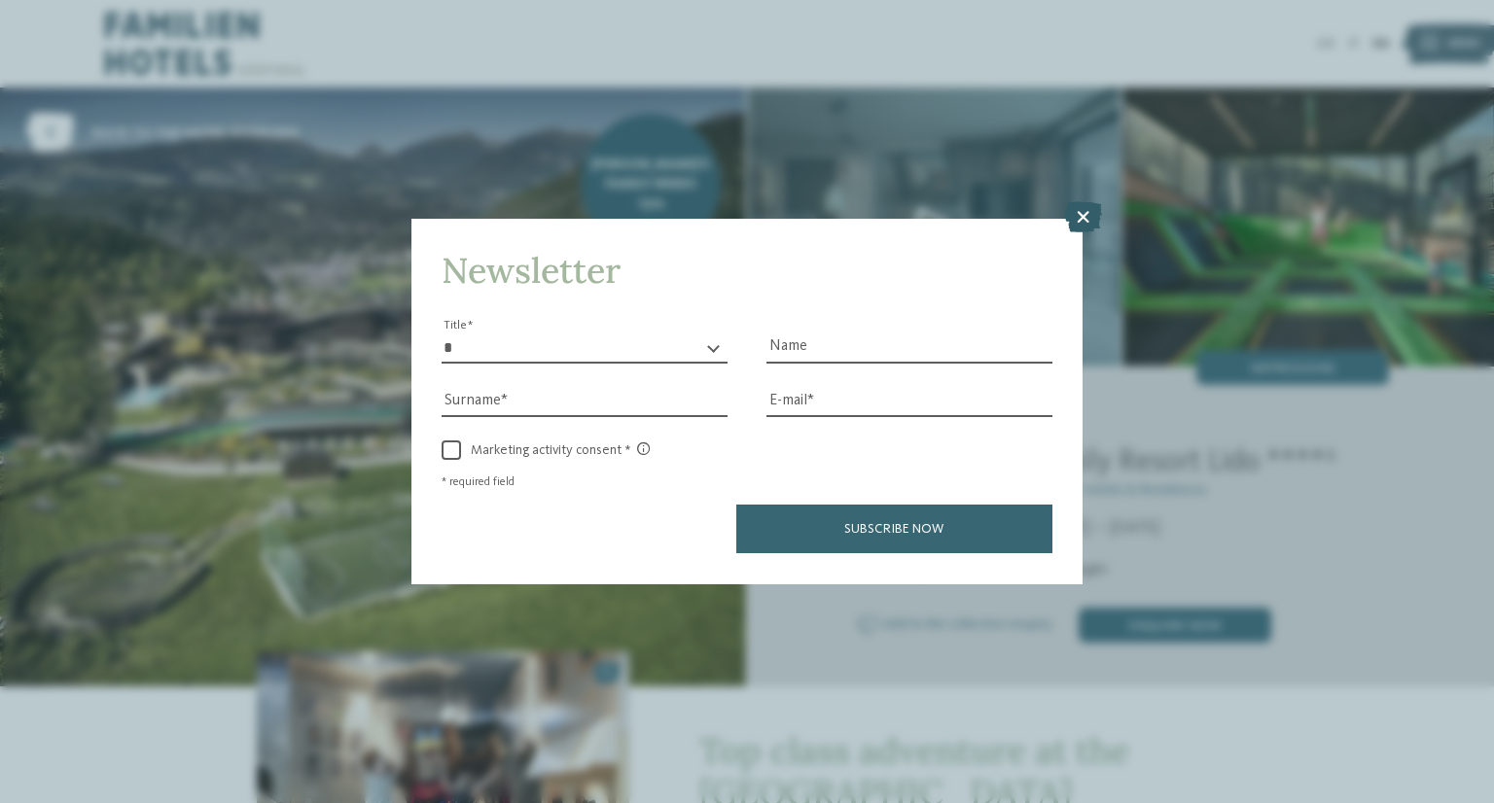
click at [1085, 228] on icon at bounding box center [1083, 217] width 38 height 31
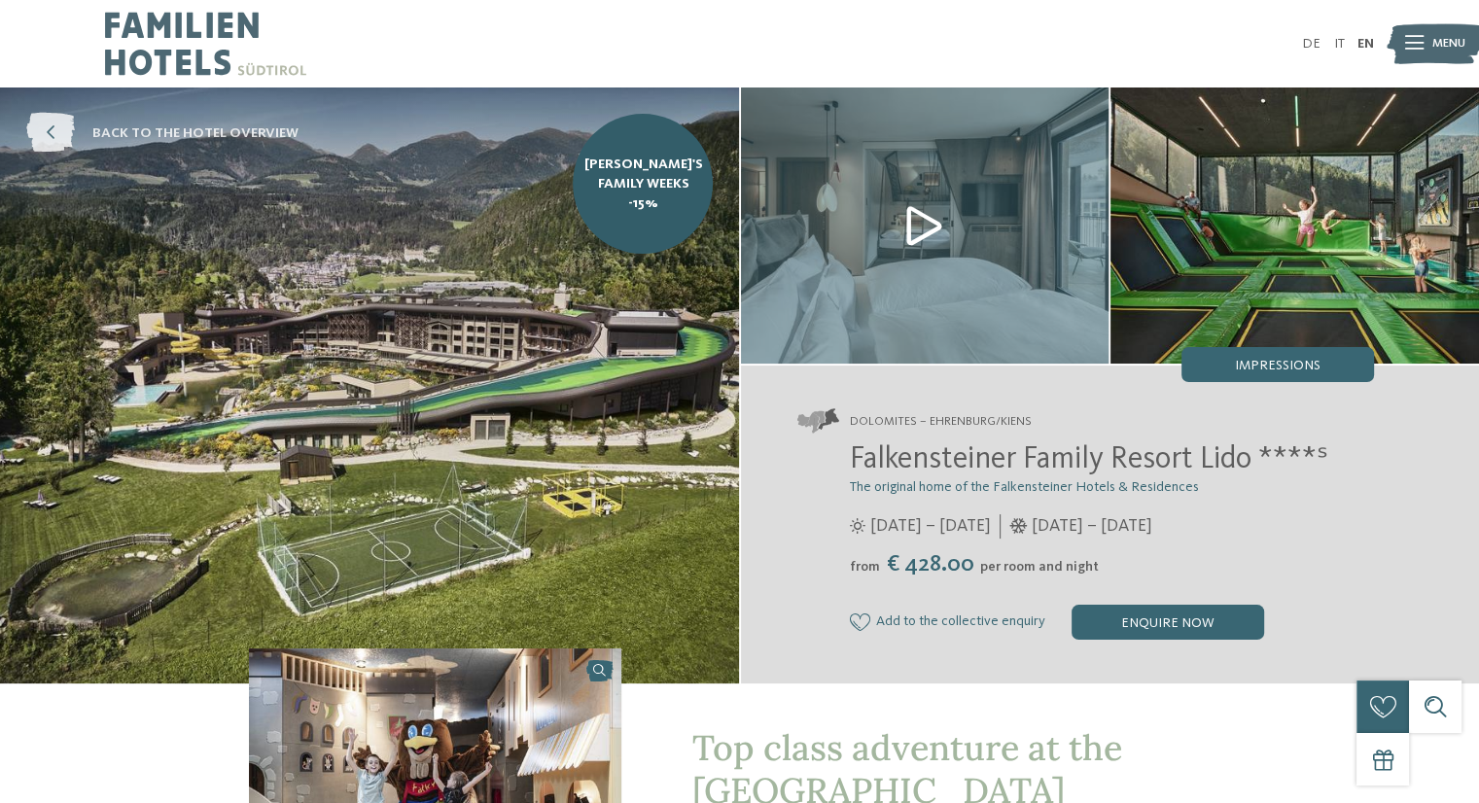
click at [79, 131] on link "back to the hotel overview" at bounding box center [162, 134] width 272 height 40
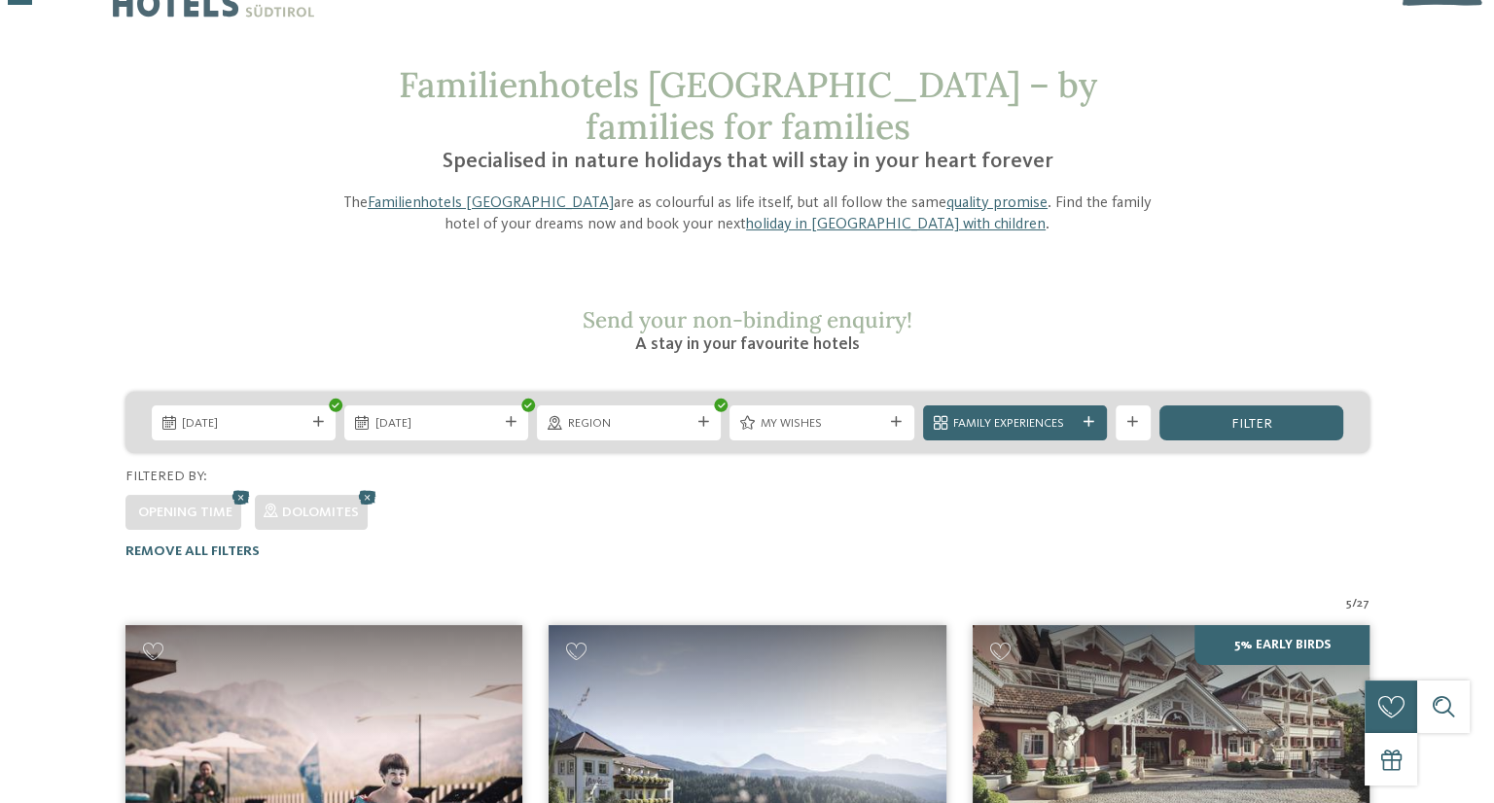
scroll to position [34, 0]
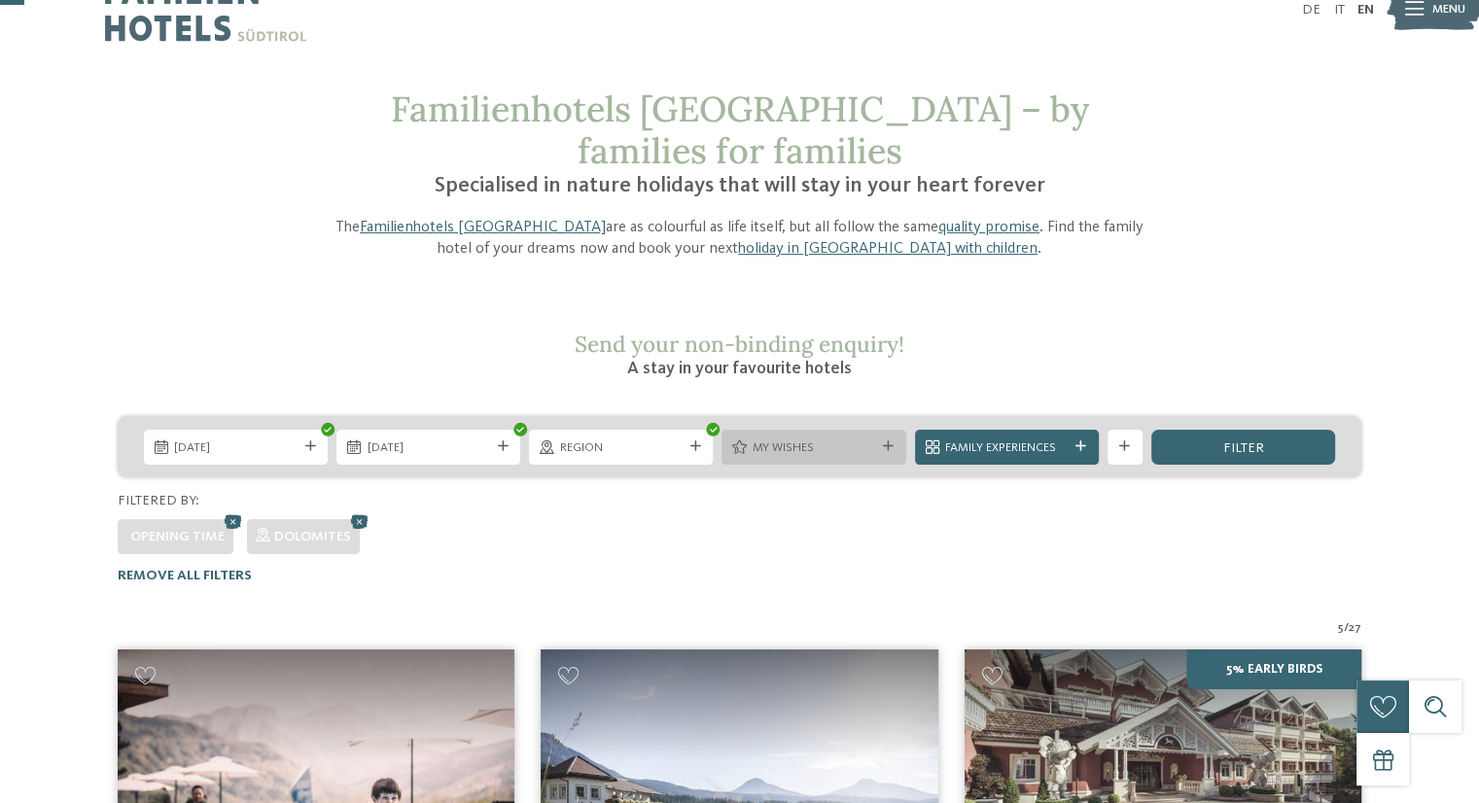
click at [890, 442] on icon at bounding box center [888, 447] width 11 height 11
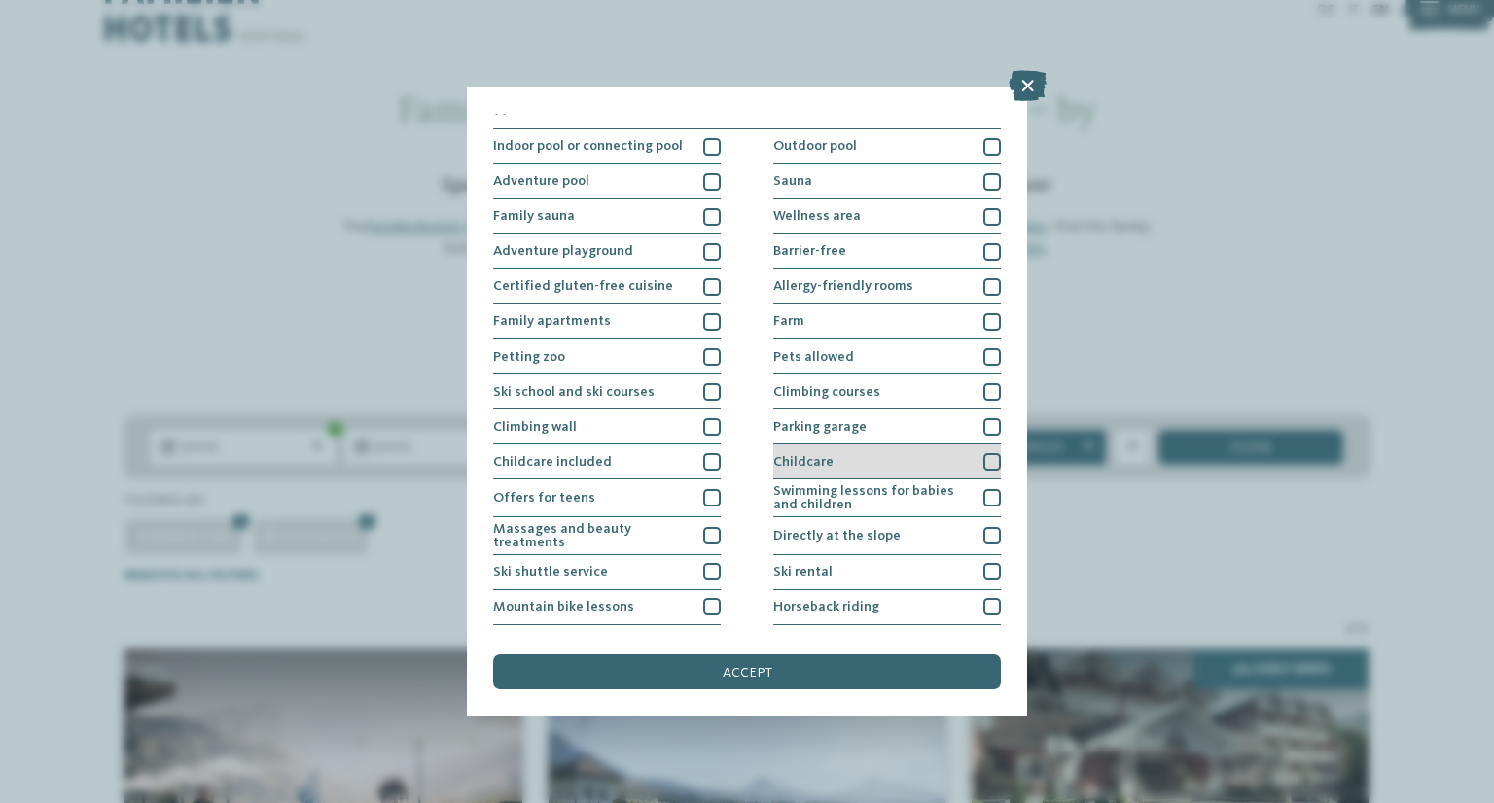
scroll to position [0, 0]
